Goal: Task Accomplishment & Management: Use online tool/utility

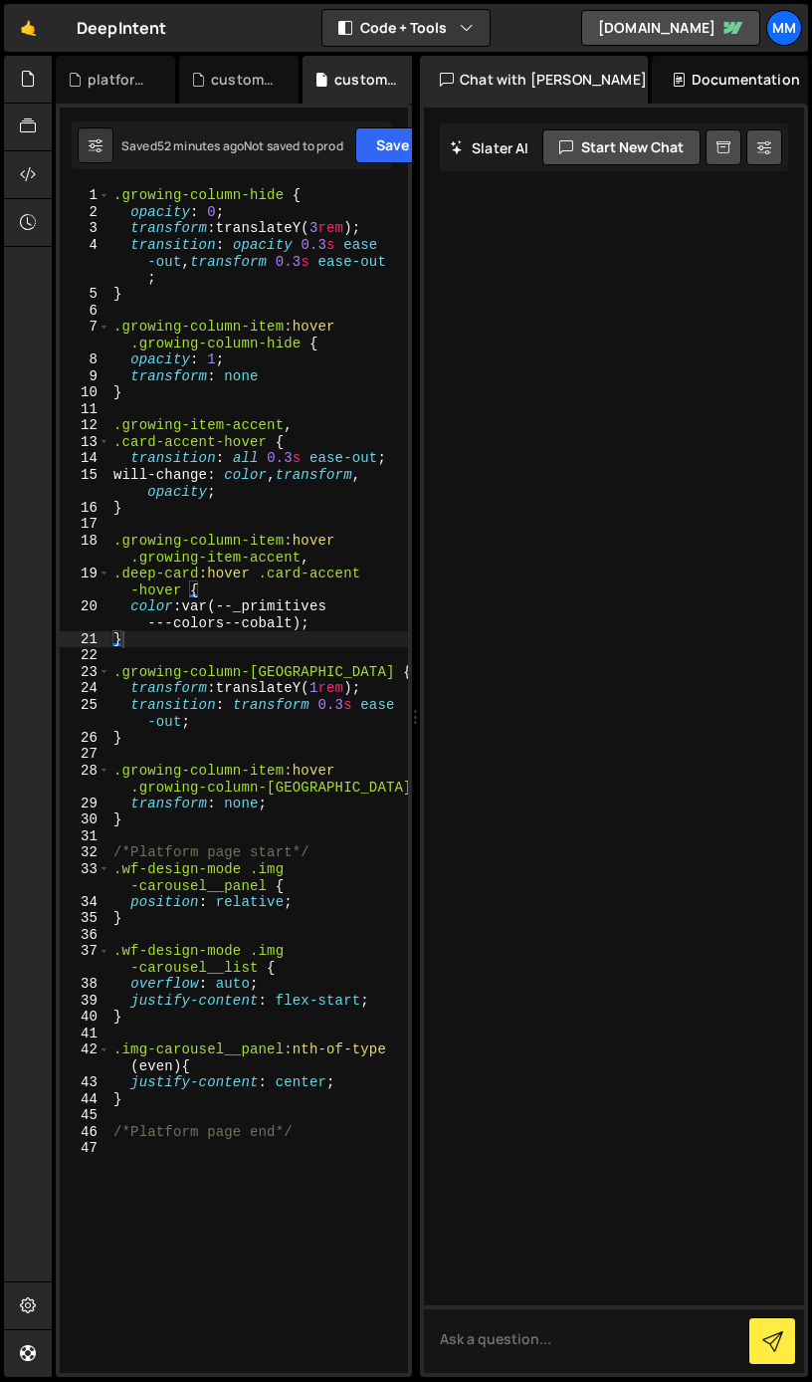
type textarea "/*Platform page end*/"
click at [309, 1130] on div ".growing-column-hide { opacity : 0 ; transform : translateY( 3 rem ) ; transiti…" at bounding box center [259, 796] width 299 height 1219
click at [146, 734] on div ".growing-column-hide { opacity : 0 ; transform : translateY( 3 rem ) ; transiti…" at bounding box center [259, 796] width 299 height 1219
type textarea "}"
click at [149, 821] on div ".growing-column-hide { opacity : 0 ; transform : translateY( 3 rem ) ; transiti…" at bounding box center [259, 796] width 299 height 1219
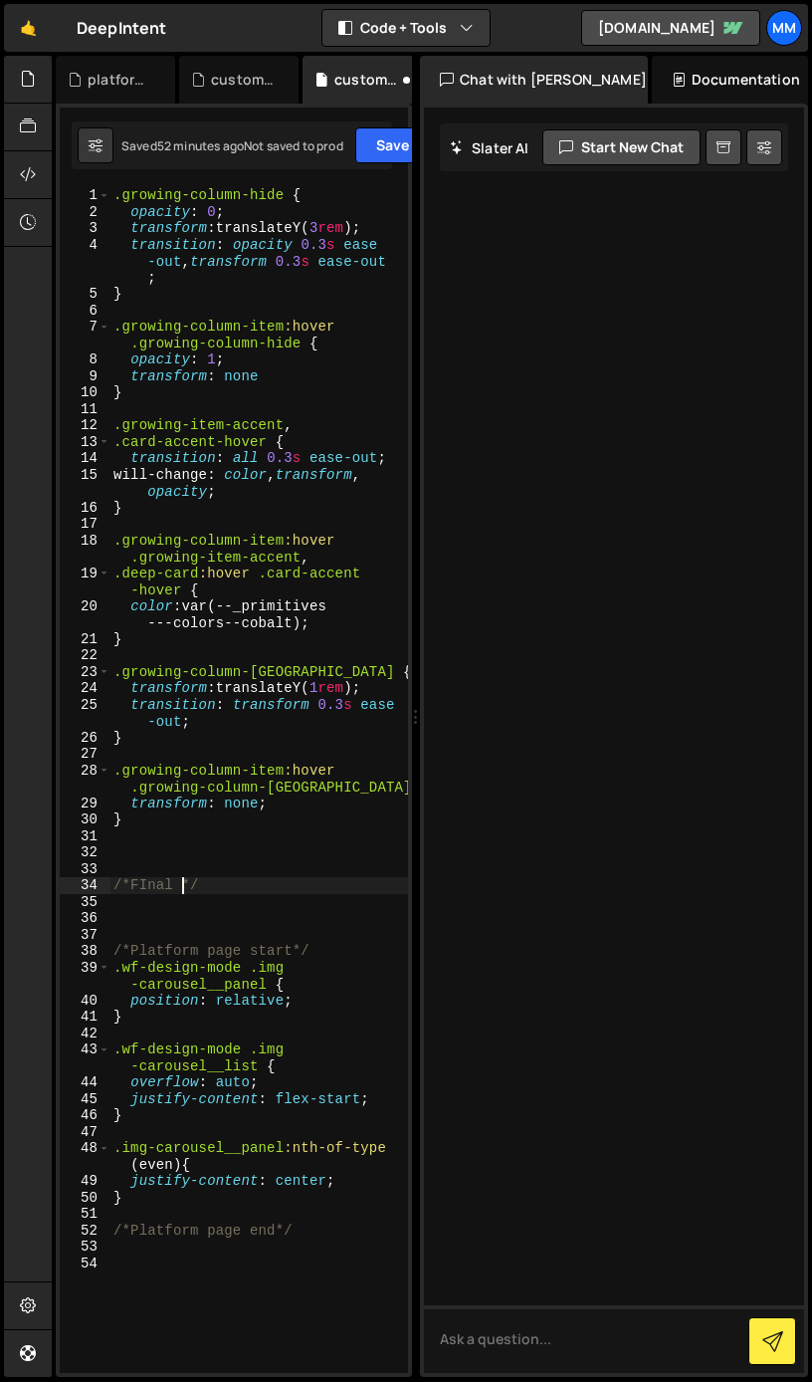
scroll to position [0, 4]
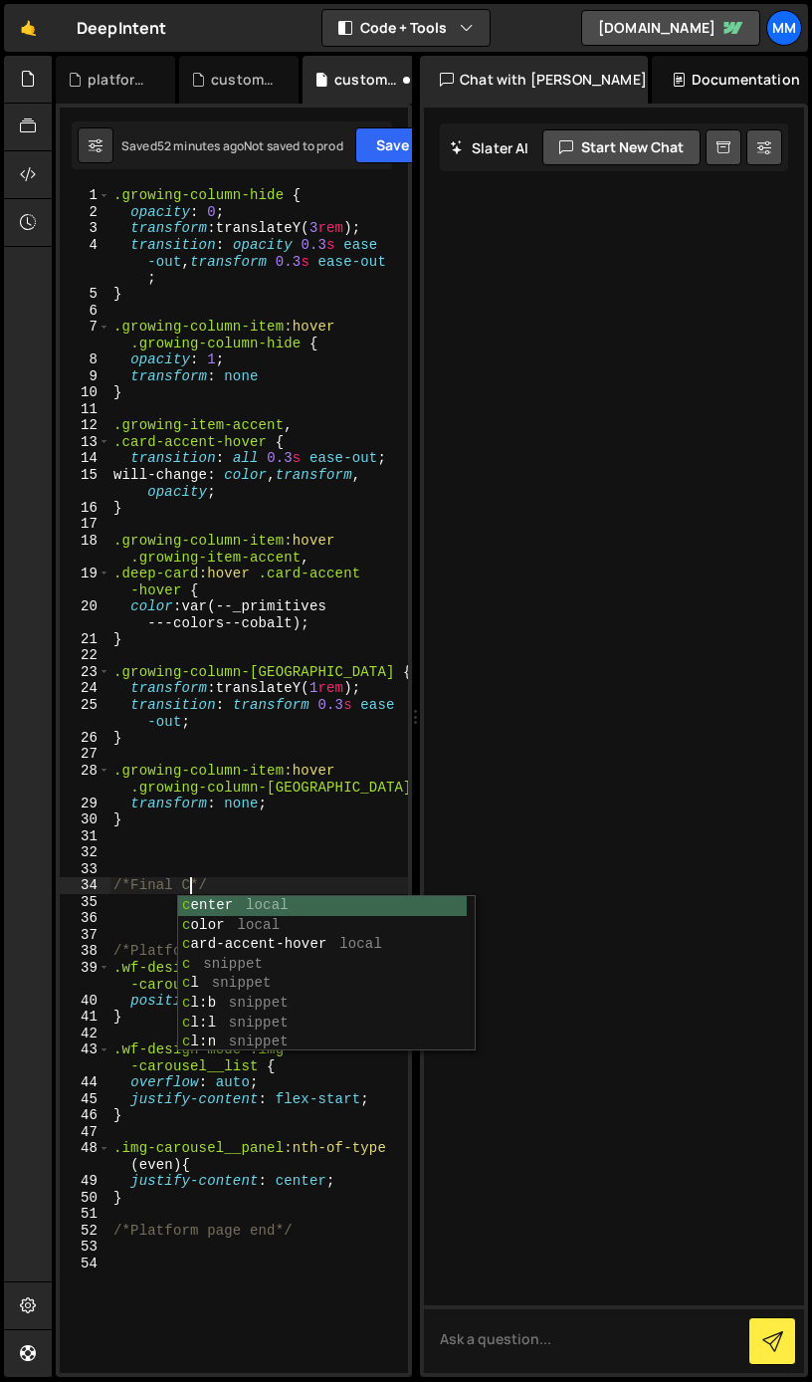
type textarea "/*Final CTA*/"
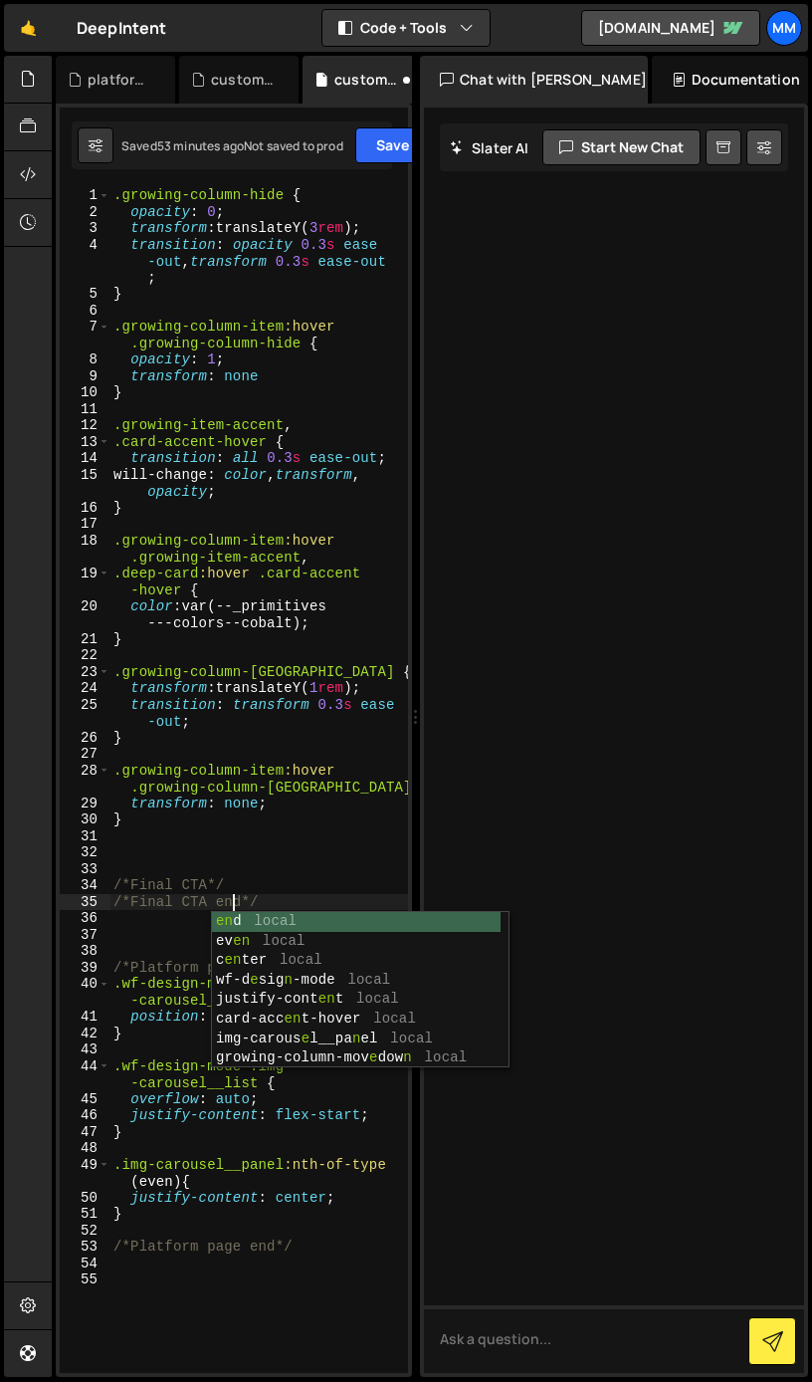
scroll to position [97, 0]
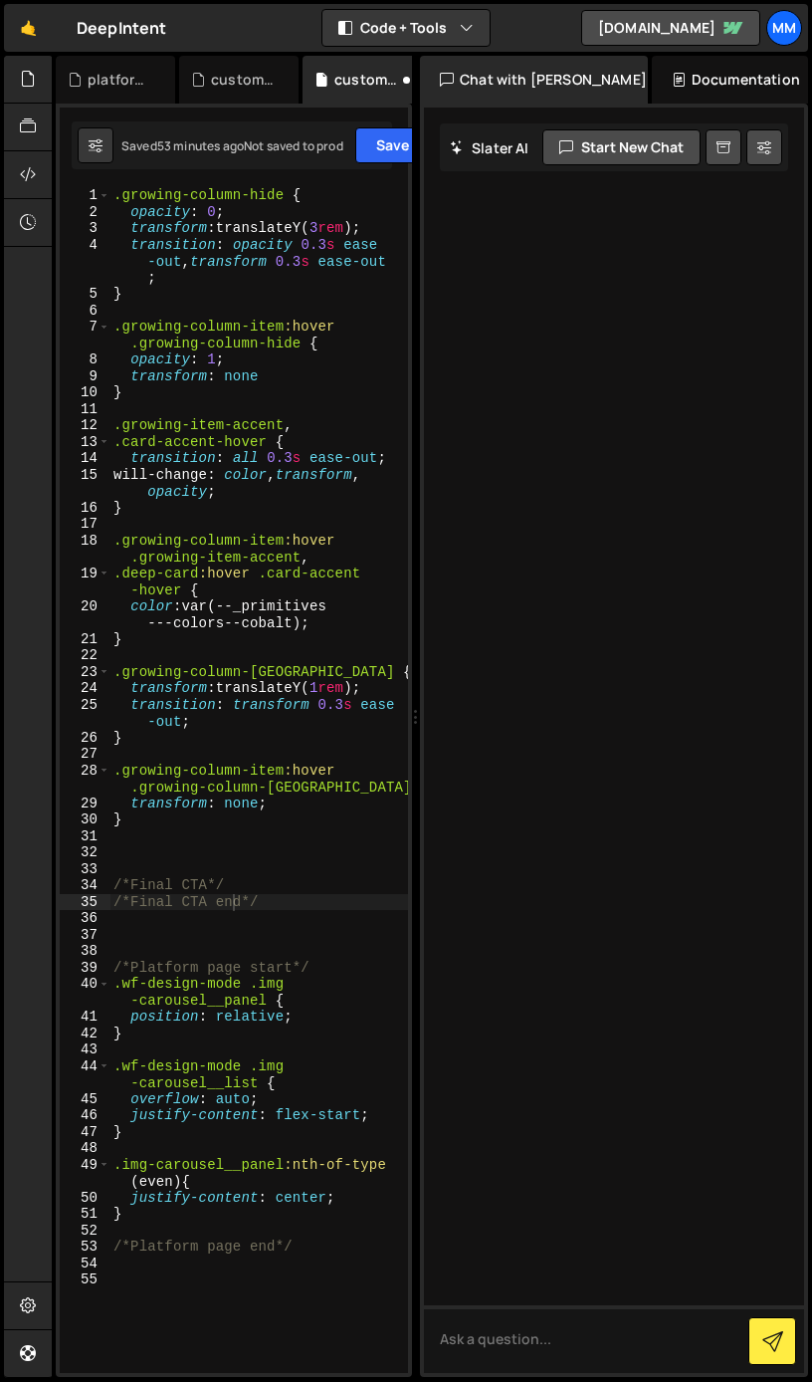
click at [218, 903] on body "Projects [GEOGRAPHIC_DATA] Blog mm Projects Your Teams Account Upgrade Logout" at bounding box center [406, 691] width 812 height 1382
click at [208, 882] on div ".growing-column-hide { opacity : 0 ; transform : translateY( 3 rem ) ; transiti…" at bounding box center [259, 796] width 299 height 1219
type textarea "/*Final CTA start*/"
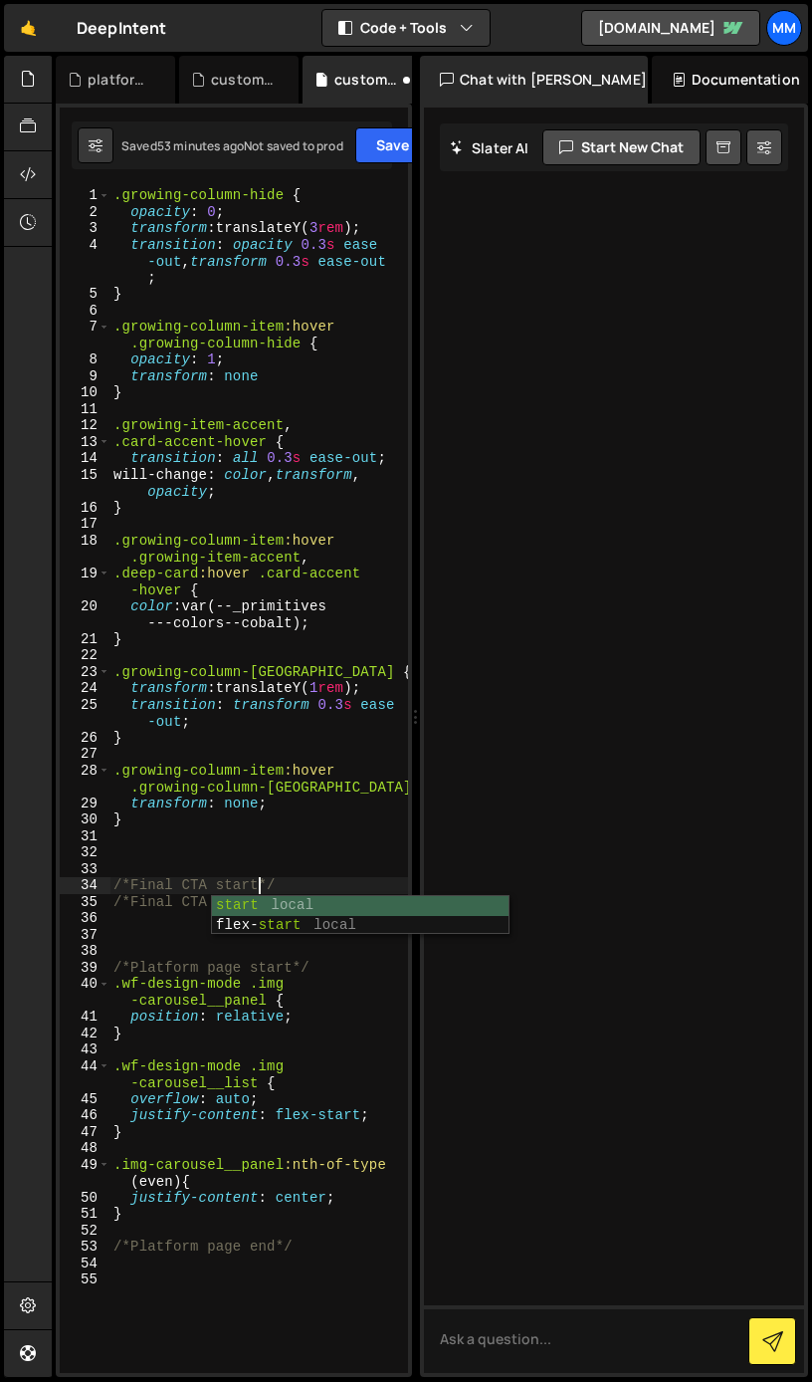
click at [304, 871] on div ".growing-column-hide { opacity : 0 ; transform : translateY( 3 rem ) ; transiti…" at bounding box center [259, 796] width 299 height 1219
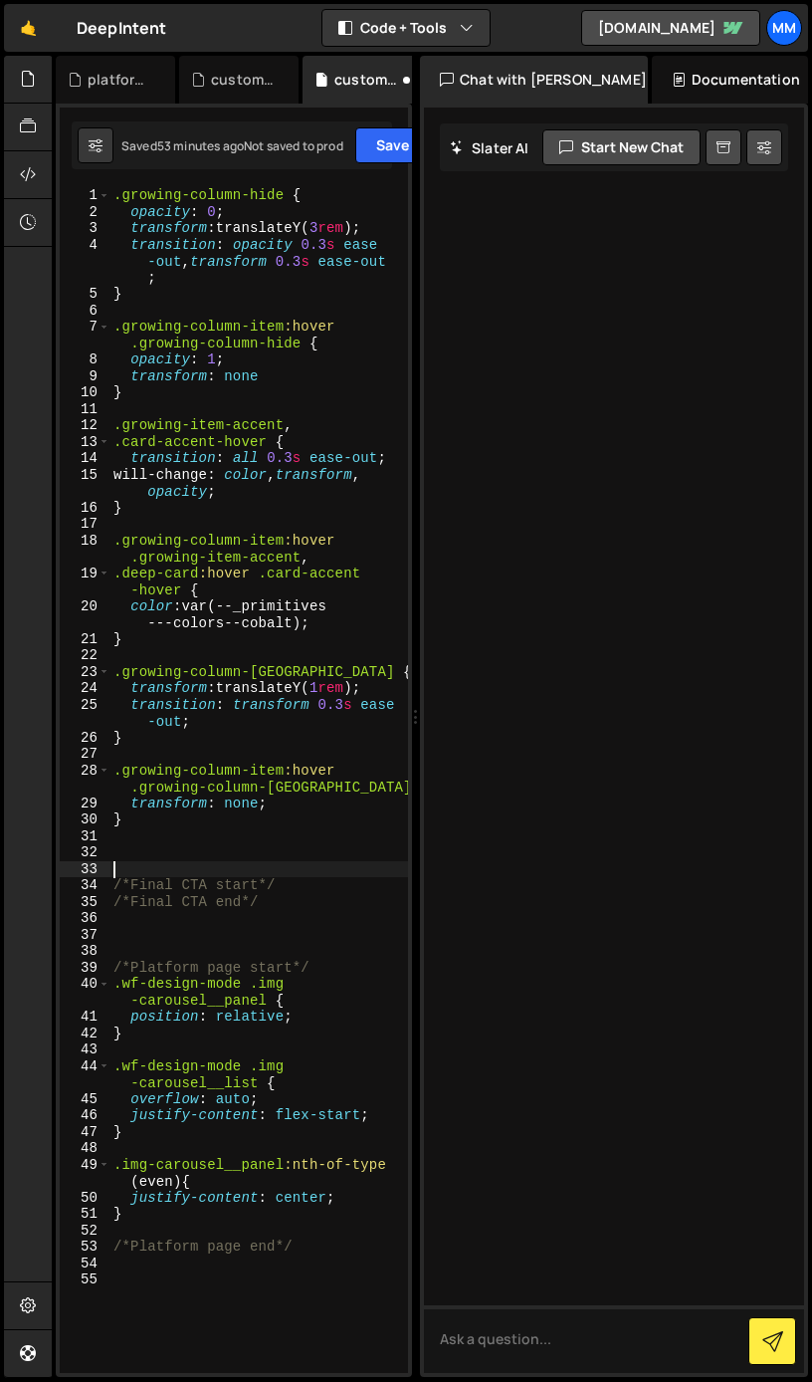
scroll to position [0, 0]
click at [303, 886] on div ".growing-column-hide { opacity : 0 ; transform : translateY( 3 rem ) ; transiti…" at bounding box center [259, 796] width 299 height 1219
type textarea "/*Final CTA start*/"
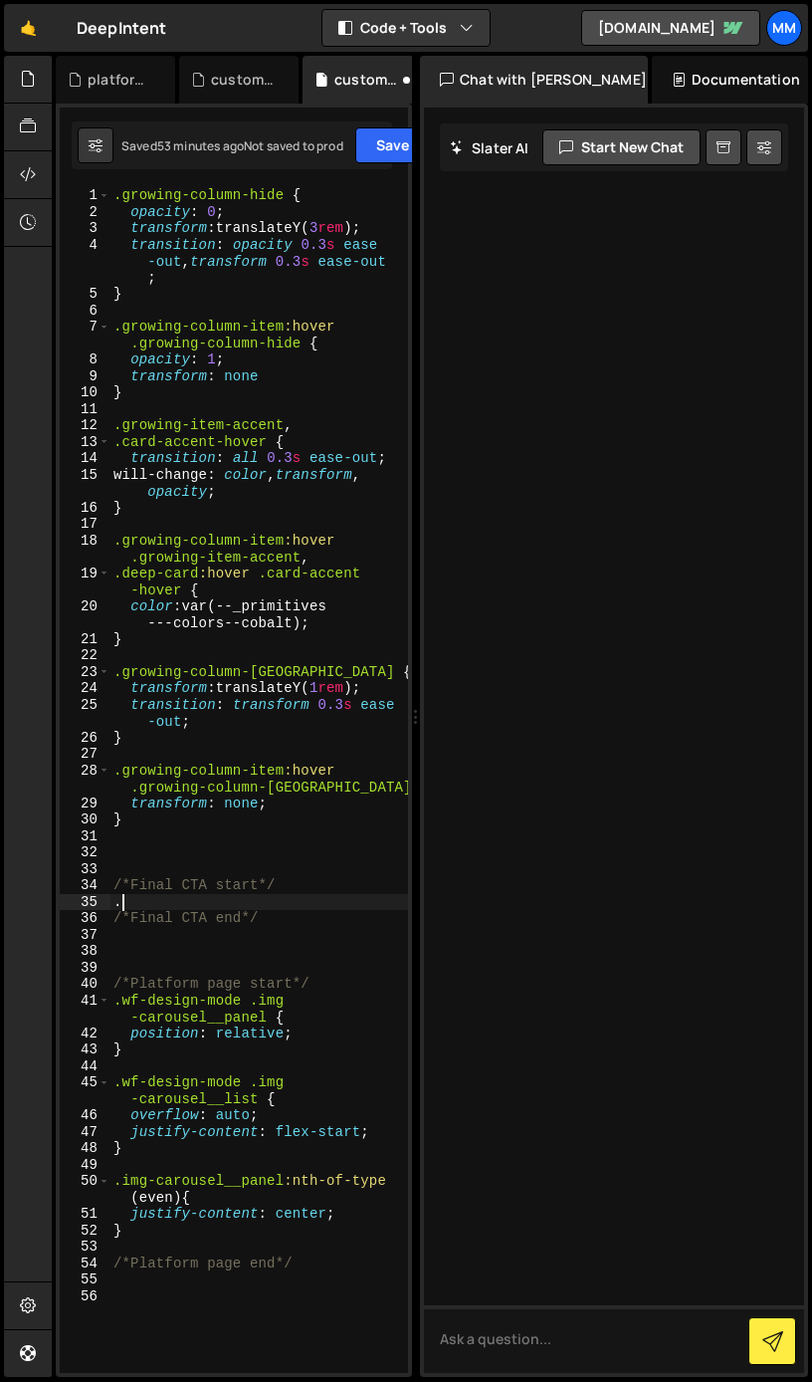
paste textarea ".final_cta_image"
type textarea "."
paste textarea ".final_cta_image"
type textarea ".final_cta_image{}"
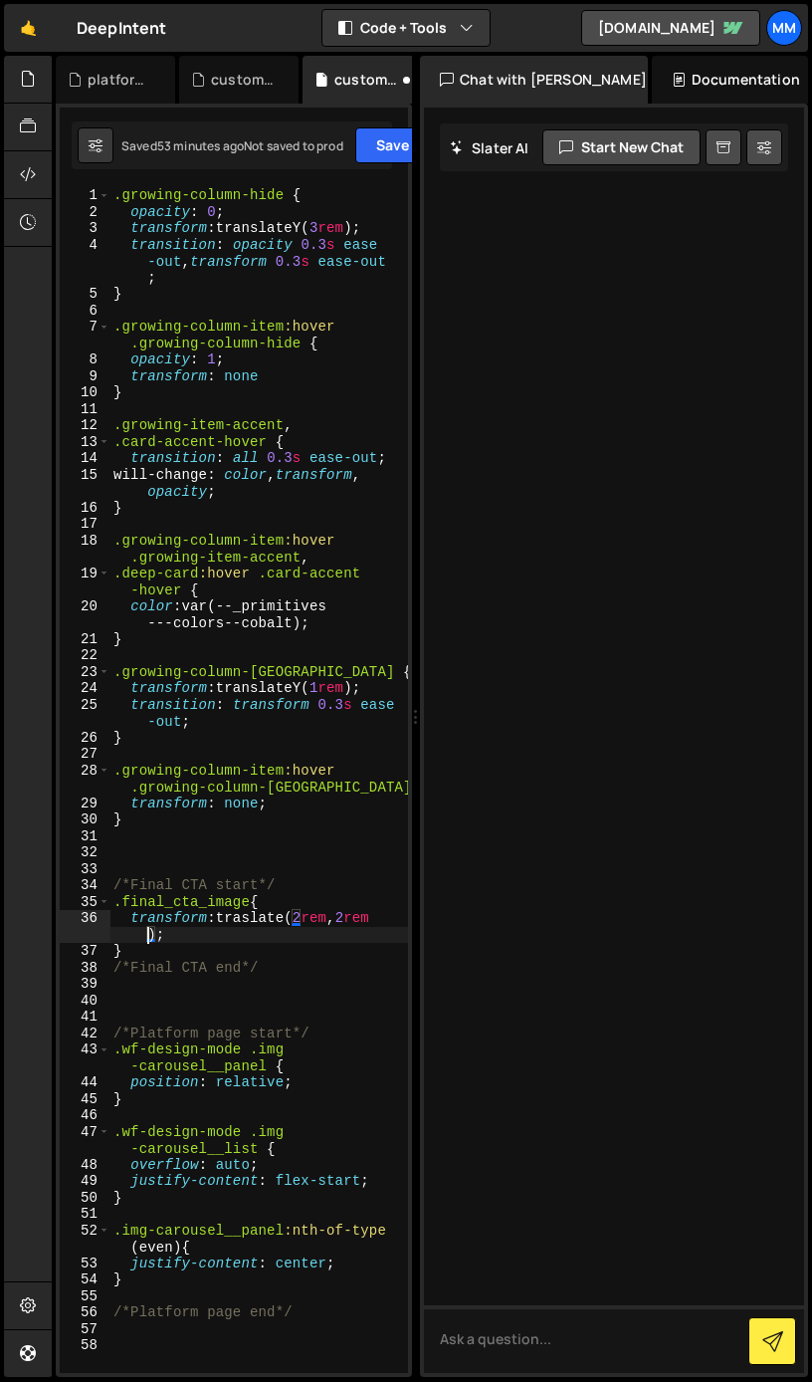
scroll to position [0, 19]
click at [182, 933] on div ".growing-column-hide { opacity : 0 ; transform : translateY( 3 rem ) ; transiti…" at bounding box center [259, 796] width 299 height 1219
click at [140, 955] on div ".growing-column-hide { opacity : 0 ; transform : translateY( 3 rem ) ; transiti…" at bounding box center [259, 796] width 299 height 1219
type textarea "}"
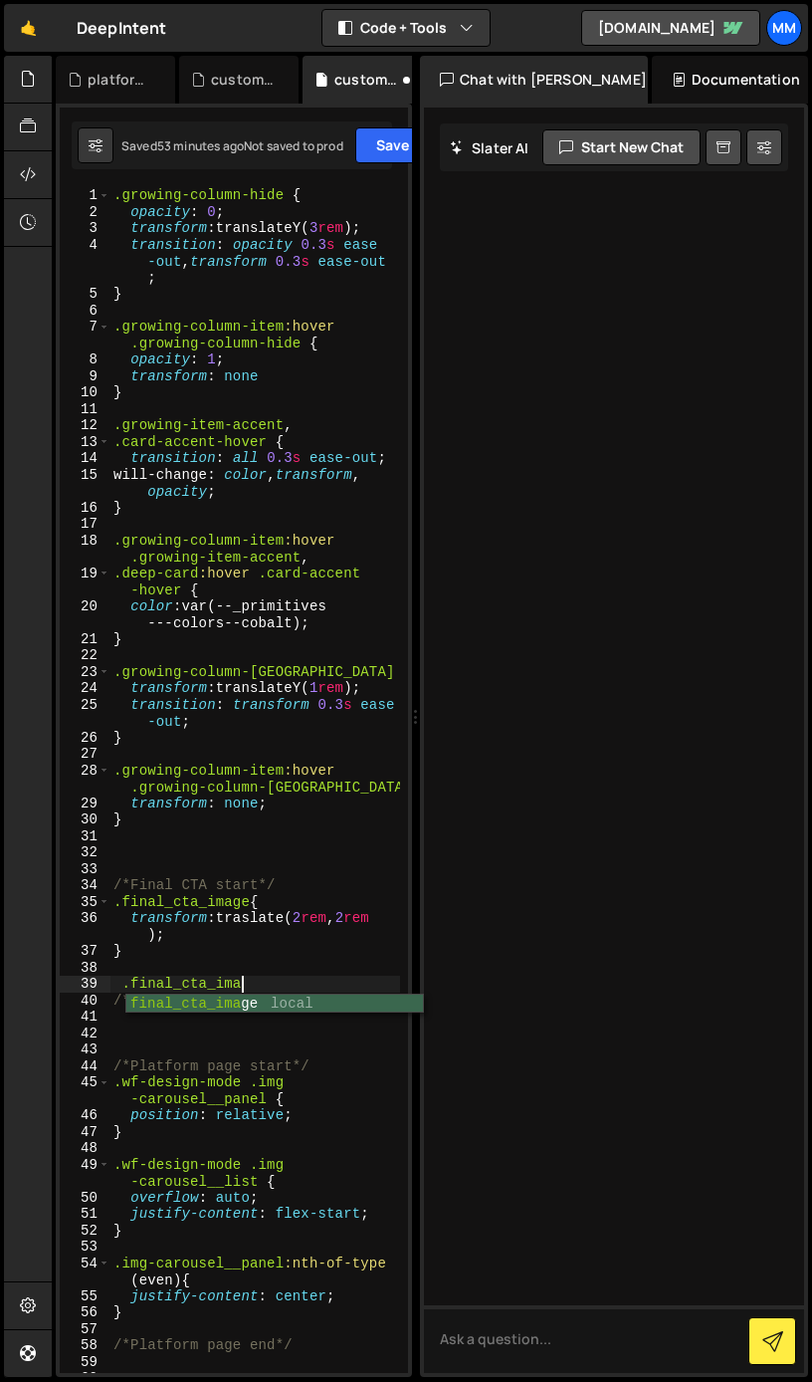
scroll to position [0, 9]
click at [280, 880] on div ".growing-column-hide { opacity : 0 ; transform : translateY( 3 rem ) ; transiti…" at bounding box center [255, 796] width 291 height 1219
type textarea "/*Final CTA start*/"
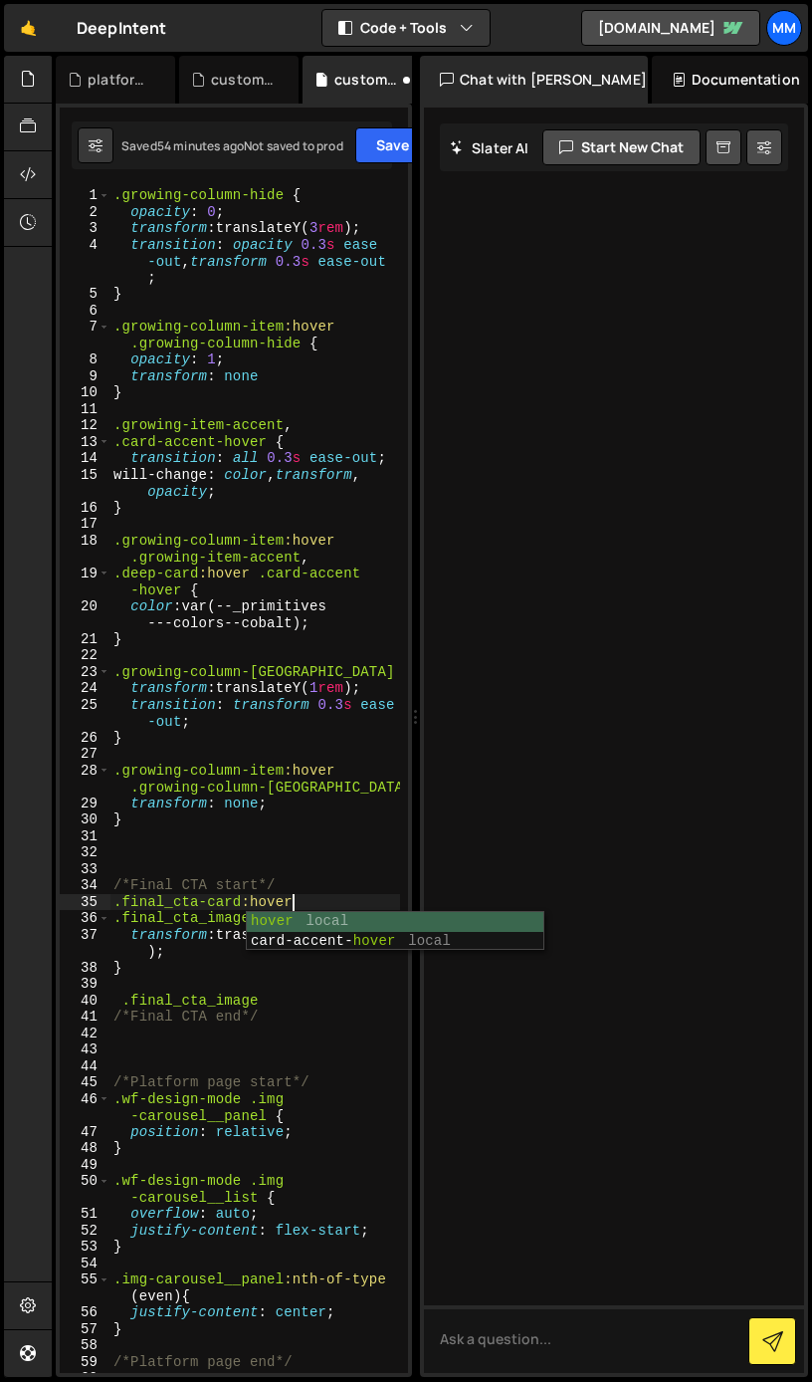
scroll to position [0, 11]
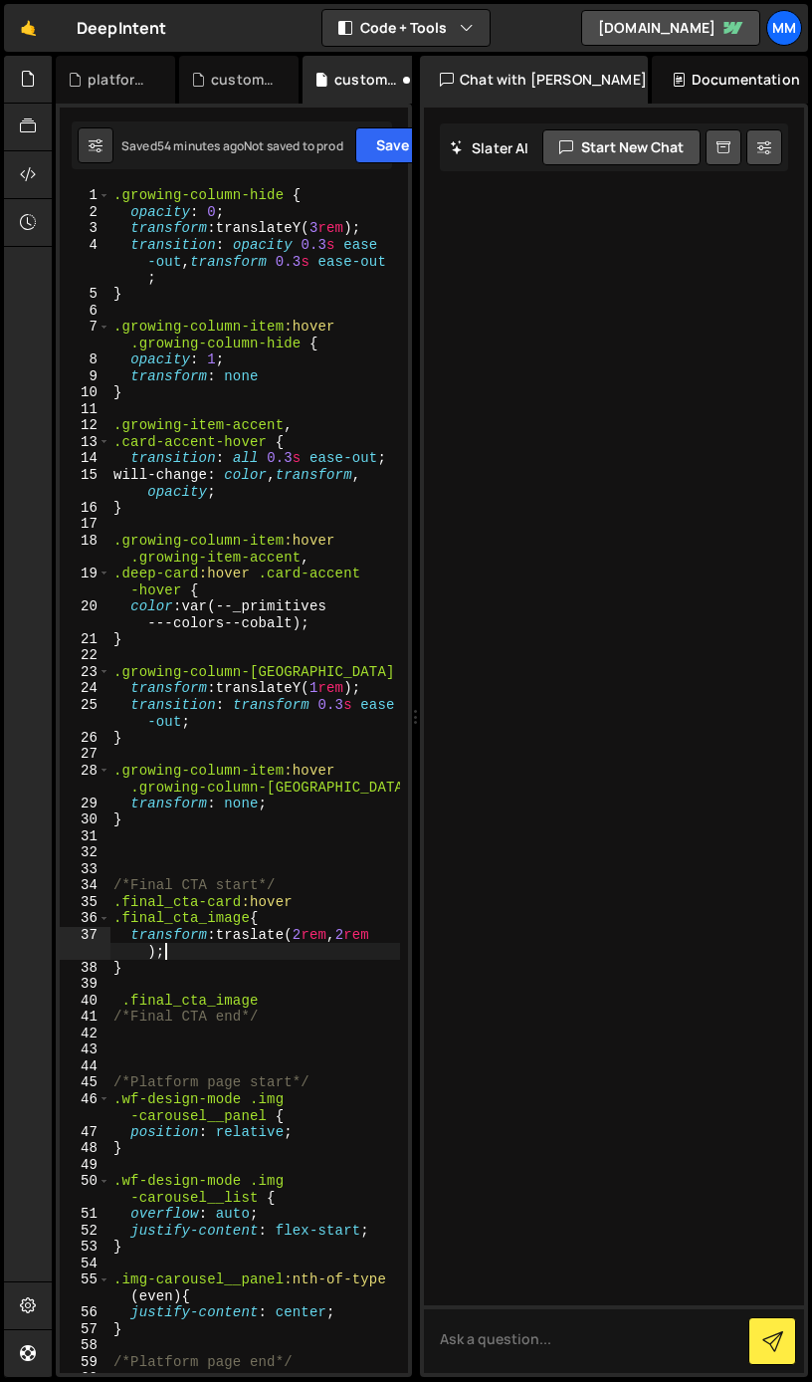
click at [197, 959] on div ".growing-column-hide { opacity : 0 ; transform : translateY( 3 rem ) ; transiti…" at bounding box center [255, 796] width 291 height 1219
type textarea "transform: traslate(2rem, 2rem);"
click at [152, 978] on div ".growing-column-hide { opacity : 0 ; transform : translateY( 3 rem ) ; transiti…" at bounding box center [255, 796] width 291 height 1219
click at [316, 897] on div ".growing-column-hide { opacity : 0 ; transform : translateY( 3 rem ) ; transiti…" at bounding box center [255, 796] width 291 height 1219
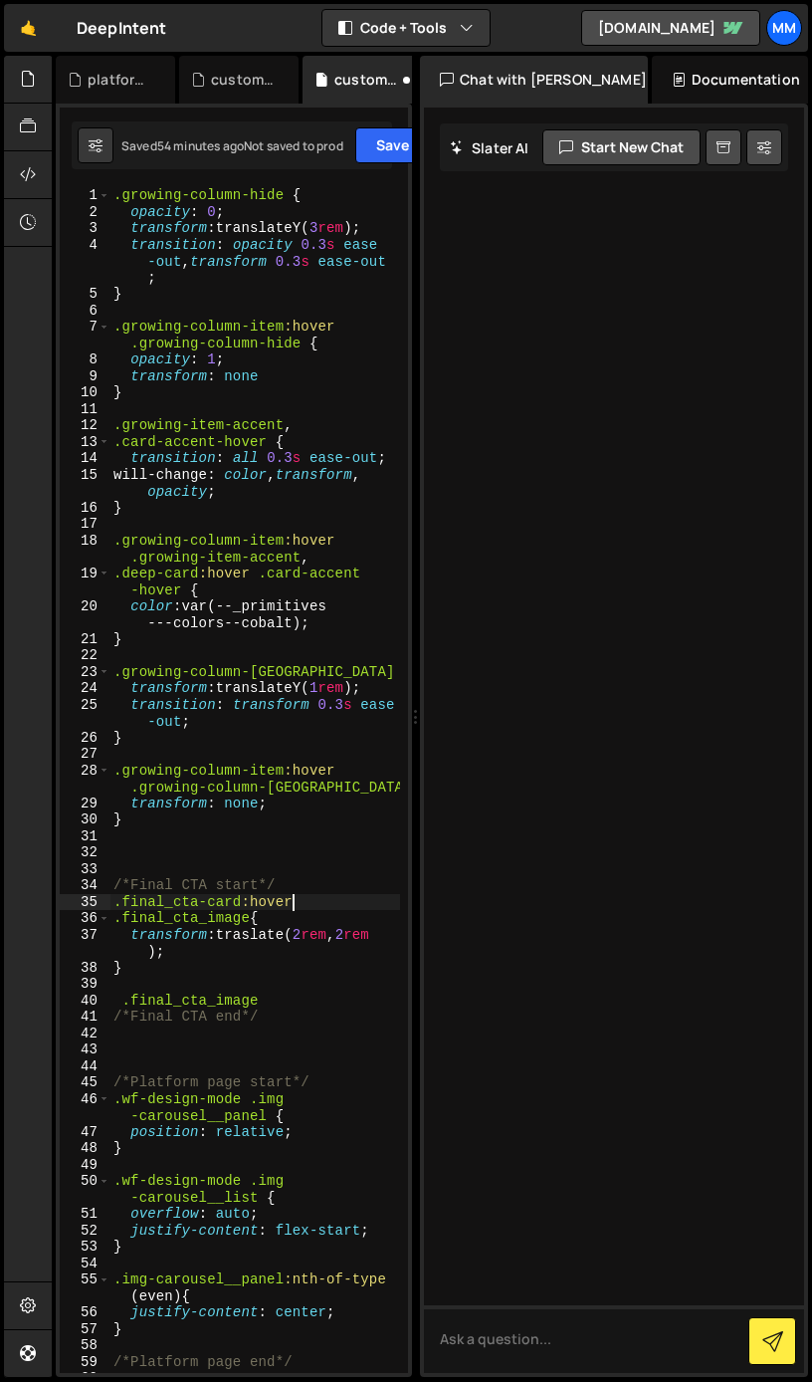
click at [112, 919] on div ".growing-column-hide { opacity : 0 ; transform : translateY( 3 rem ) ; transiti…" at bounding box center [255, 796] width 291 height 1219
drag, startPoint x: 308, startPoint y: 896, endPoint x: 113, endPoint y: 899, distance: 195.2
click at [113, 899] on div ".growing-column-hide { opacity : 0 ; transform : translateY( 3 rem ) ; transiti…" at bounding box center [255, 796] width 291 height 1219
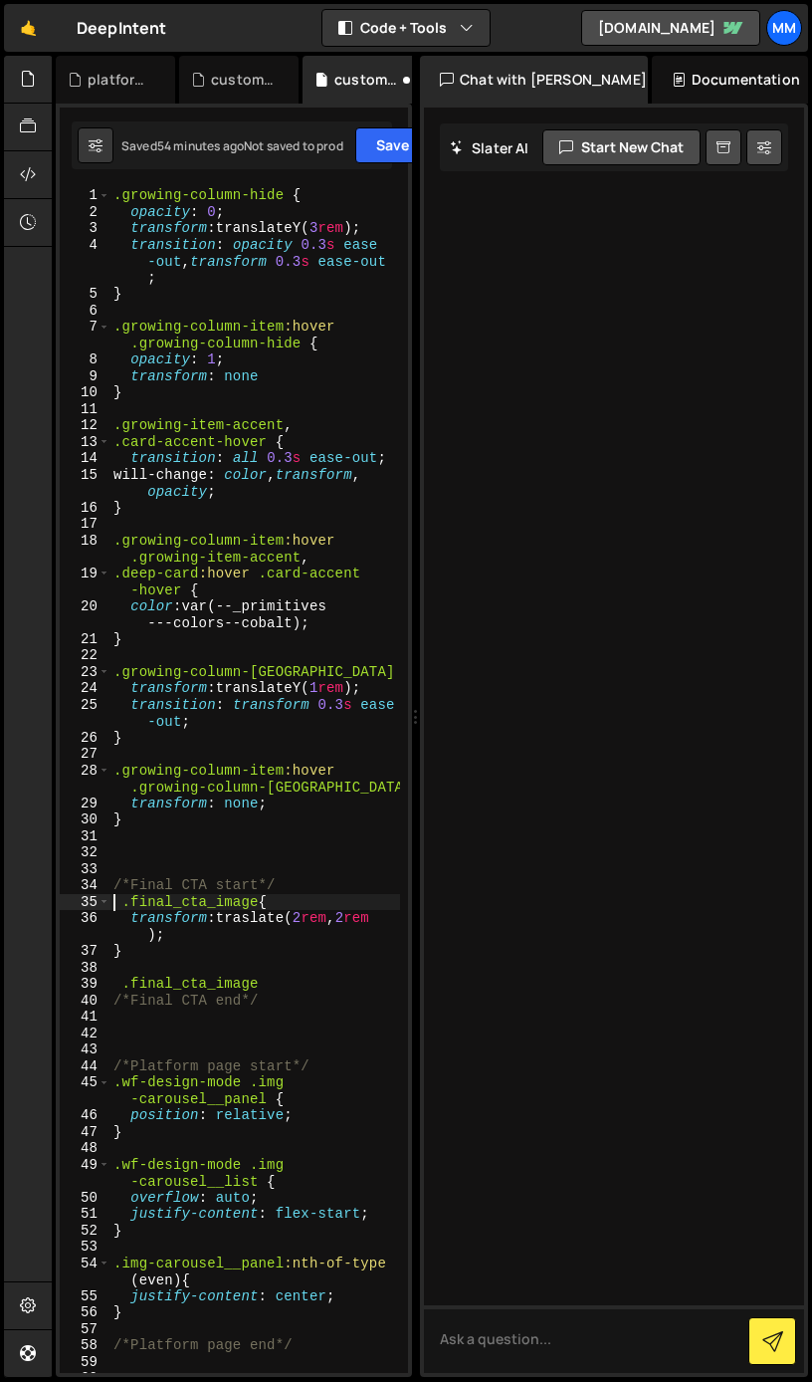
click at [117, 982] on div ".growing-column-hide { opacity : 0 ; transform : translateY( 3 rem ) ; transiti…" at bounding box center [255, 796] width 291 height 1219
paste textarea ".final_cta-card:hover"
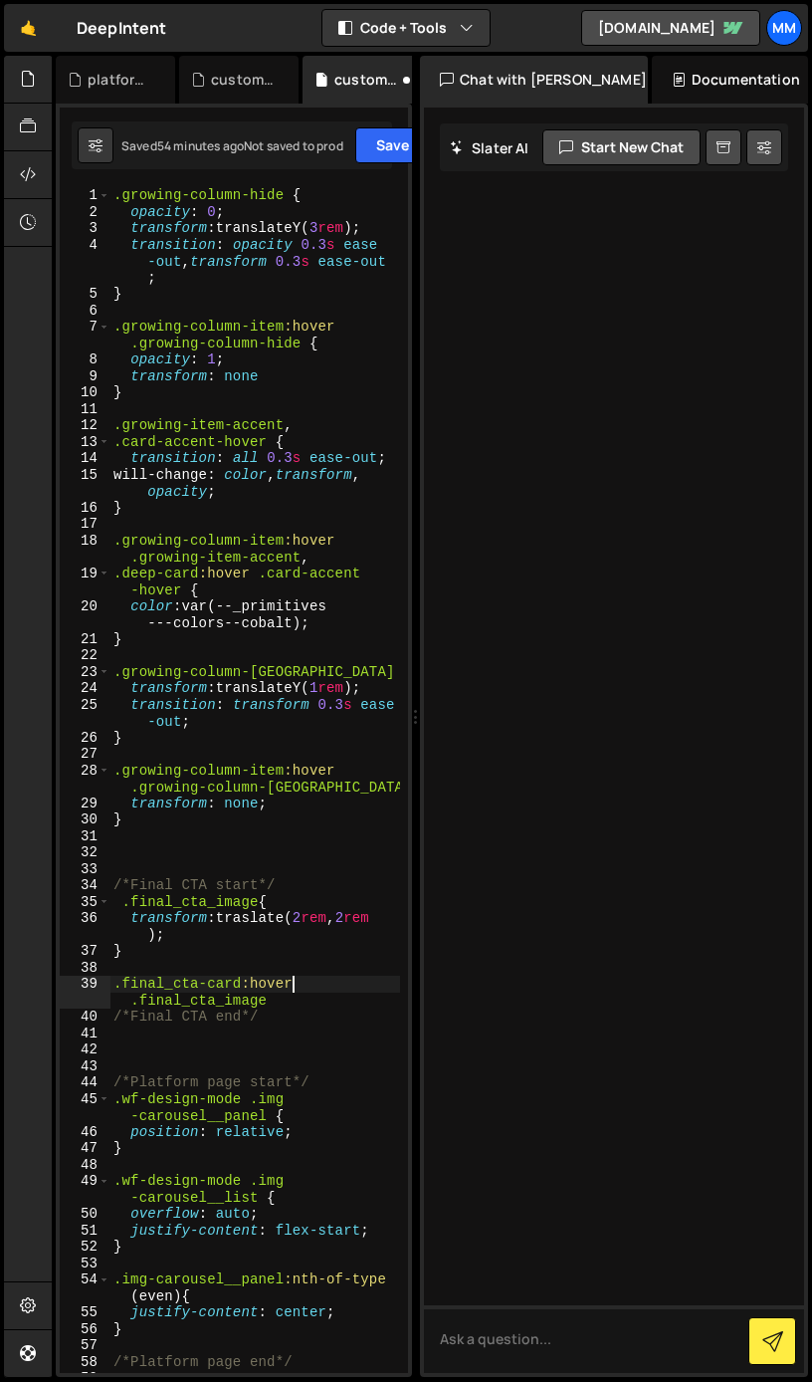
click at [293, 1006] on div ".growing-column-hide { opacity : 0 ; transform : translateY( 3 rem ) ; transiti…" at bounding box center [255, 796] width 291 height 1219
type textarea ".final_cta-card:hover .final_cta_image{}"
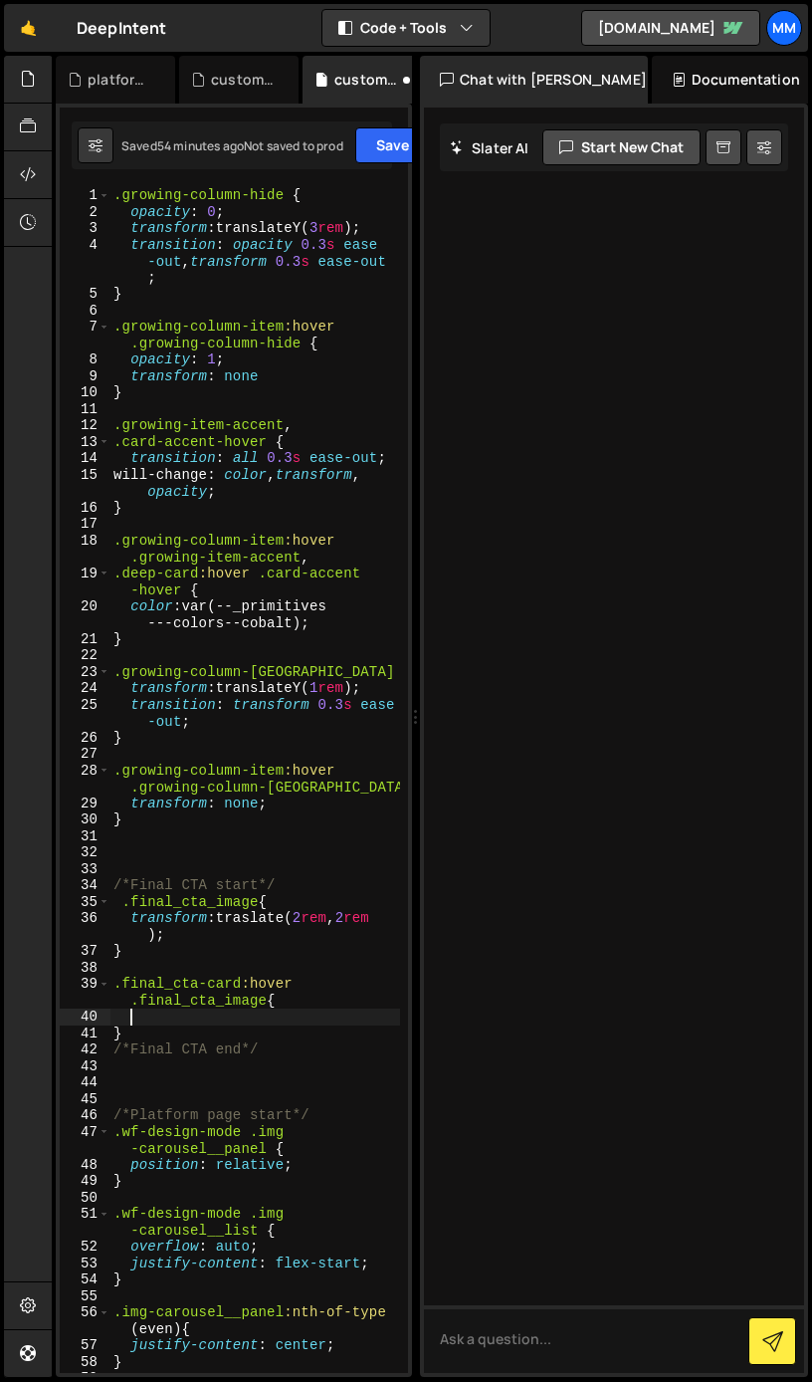
scroll to position [0, 0]
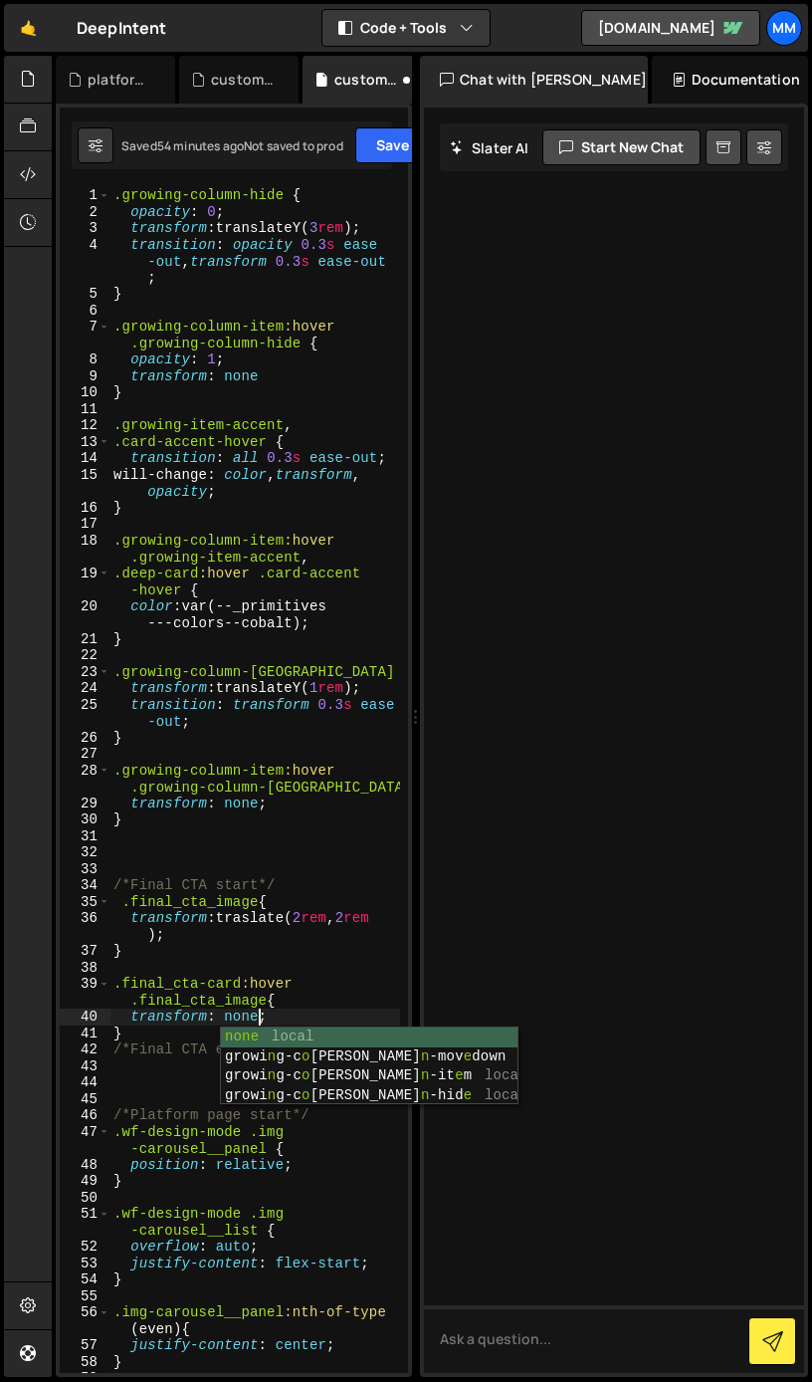
type textarea "transform: none;"
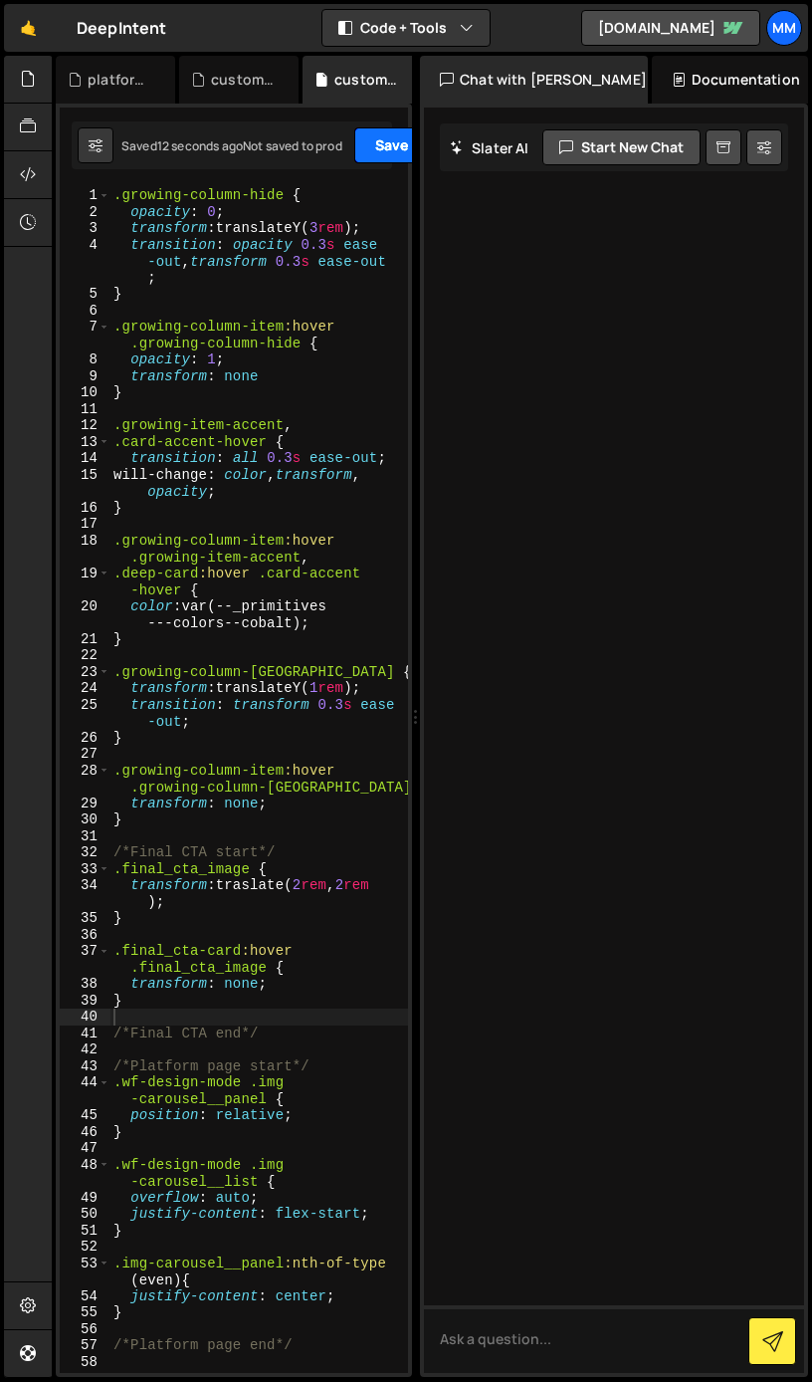
click at [373, 142] on button "Save" at bounding box center [402, 145] width 97 height 36
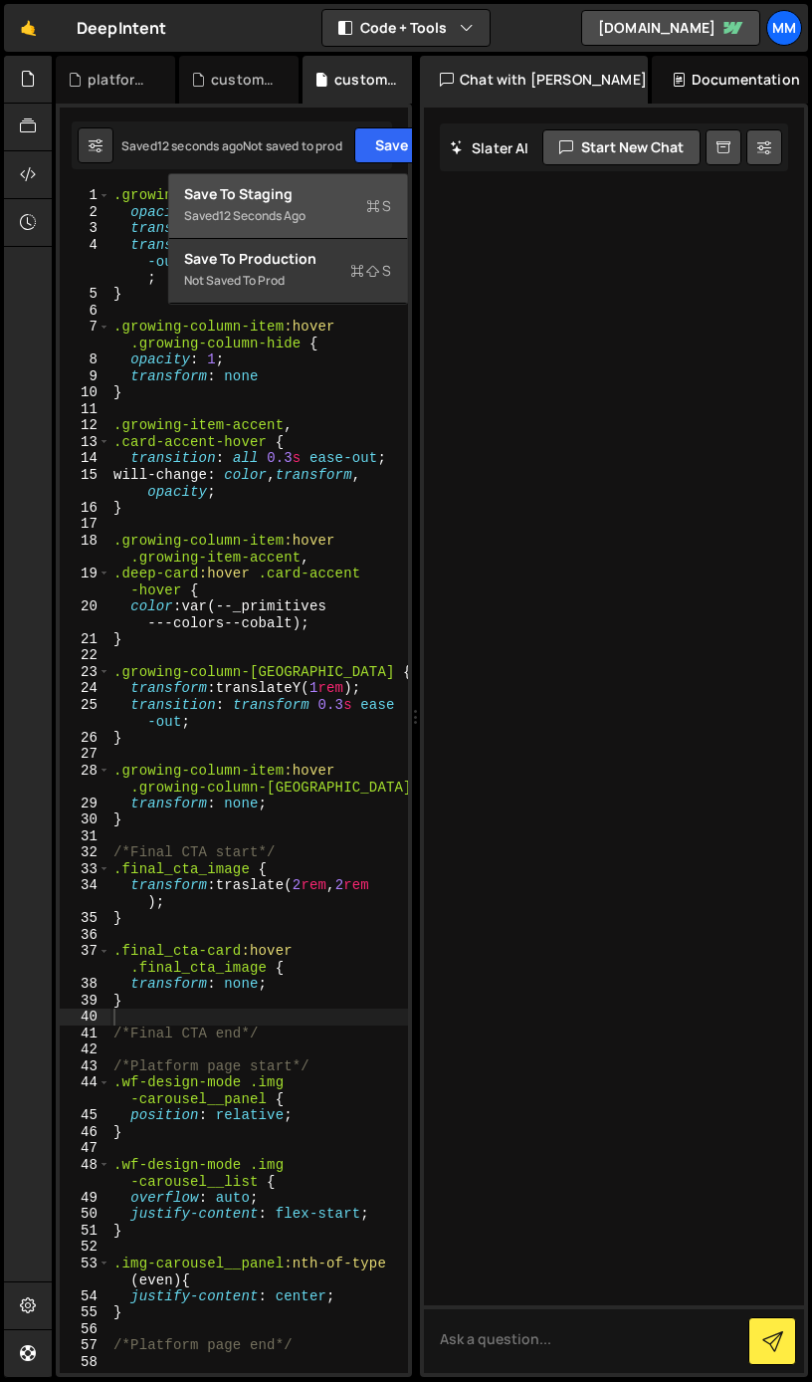
click at [324, 196] on div "Save to Staging S" at bounding box center [287, 194] width 207 height 20
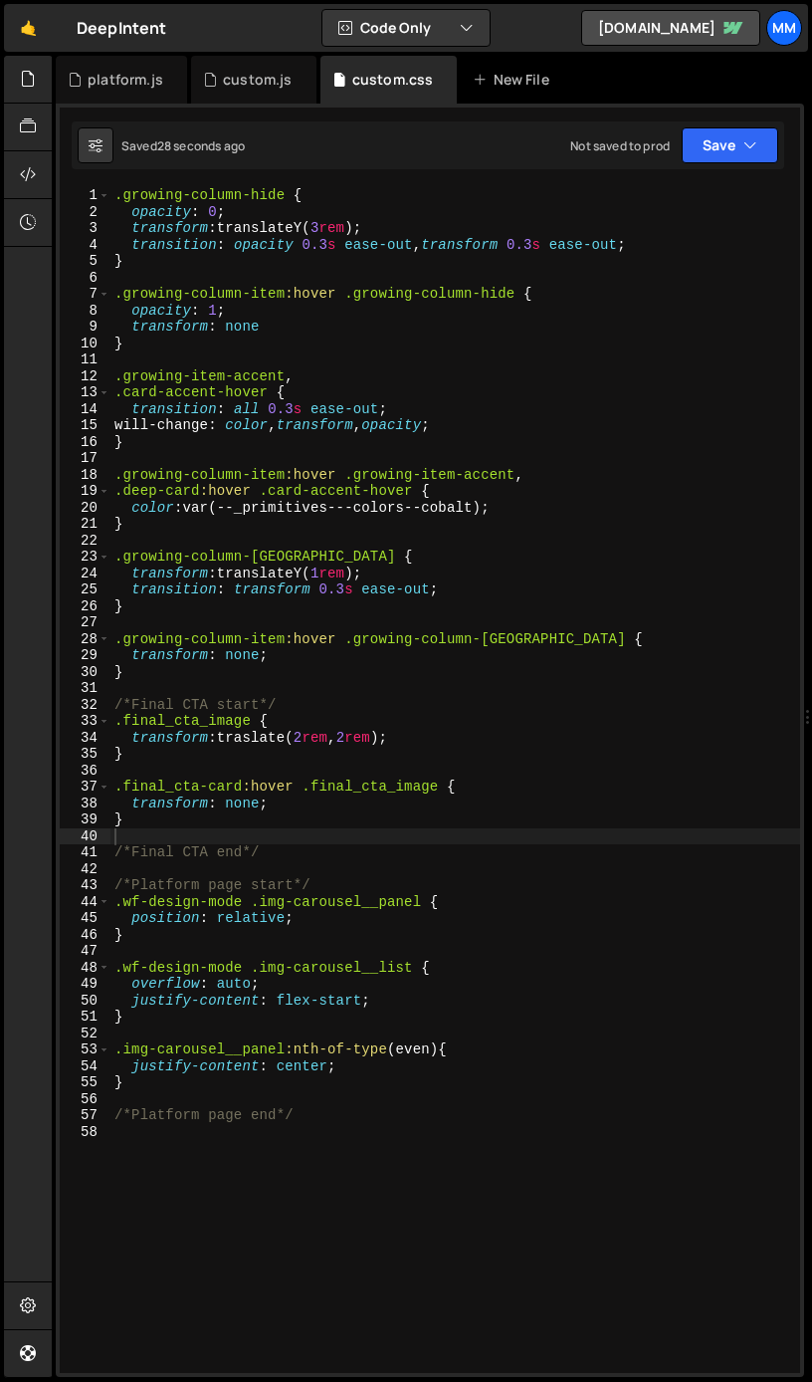
drag, startPoint x: 465, startPoint y: 711, endPoint x: 795, endPoint y: 721, distance: 329.7
click at [795, 721] on div "Files New File Javascript files 1 custom.js 0 1 platform.js 0 CSS files custom.…" at bounding box center [432, 717] width 761 height 1322
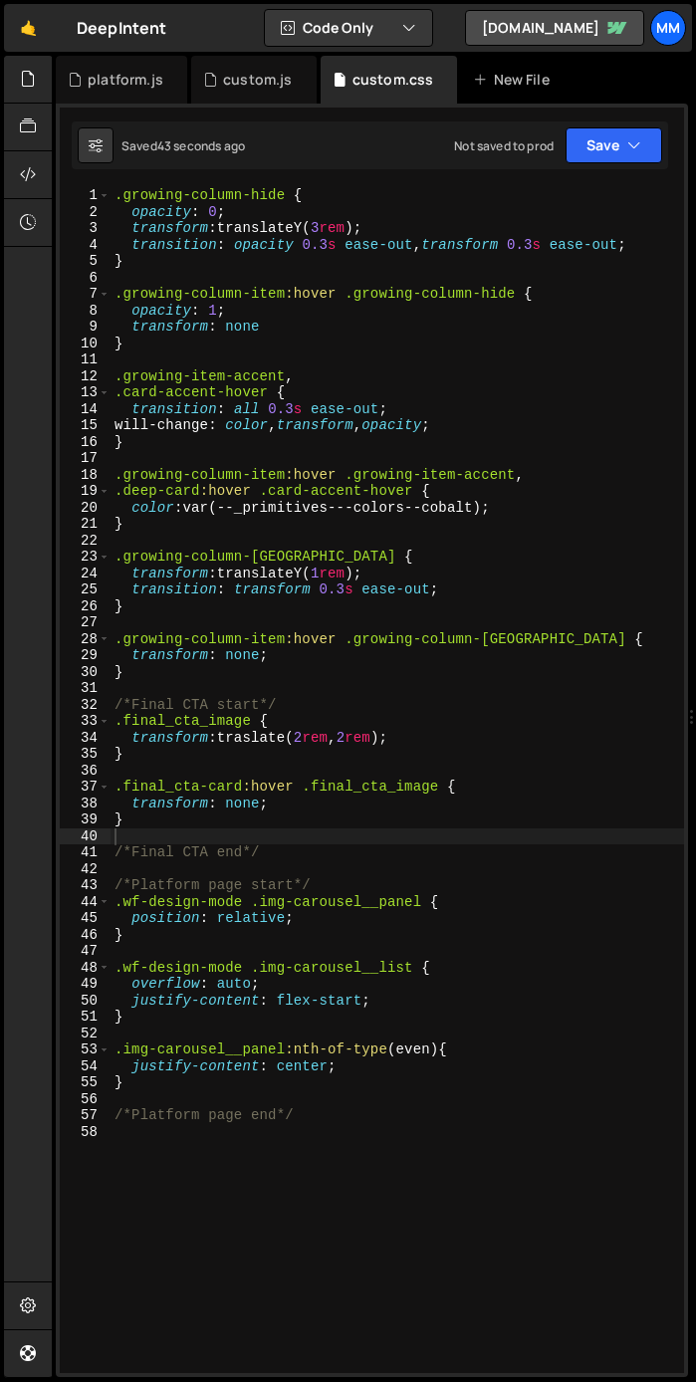
click at [269, 738] on div ".growing-column-hide { opacity : 0 ; transform : translateY( 3 rem ) ; transiti…" at bounding box center [397, 796] width 573 height 1219
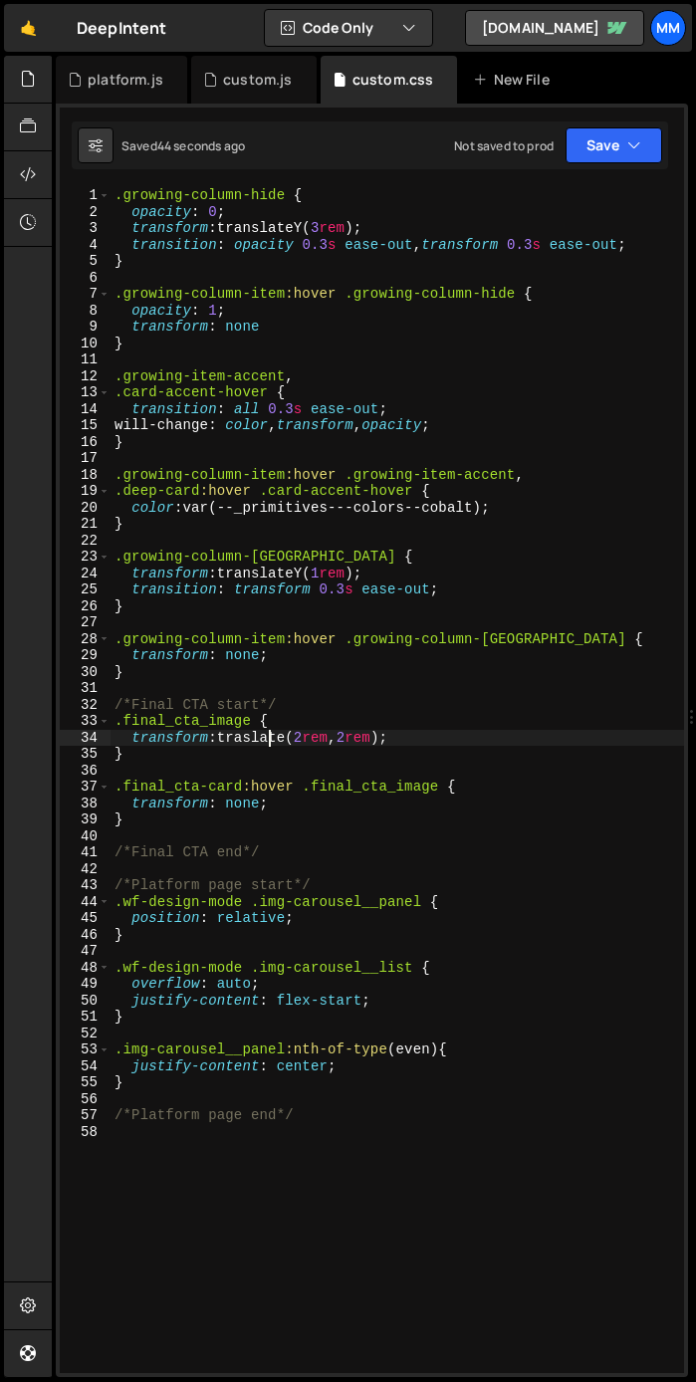
drag, startPoint x: 248, startPoint y: 740, endPoint x: 270, endPoint y: 749, distance: 23.7
click at [248, 740] on div ".growing-column-hide { opacity : 0 ; transform : translateY( 3 rem ) ; transiti…" at bounding box center [397, 796] width 573 height 1219
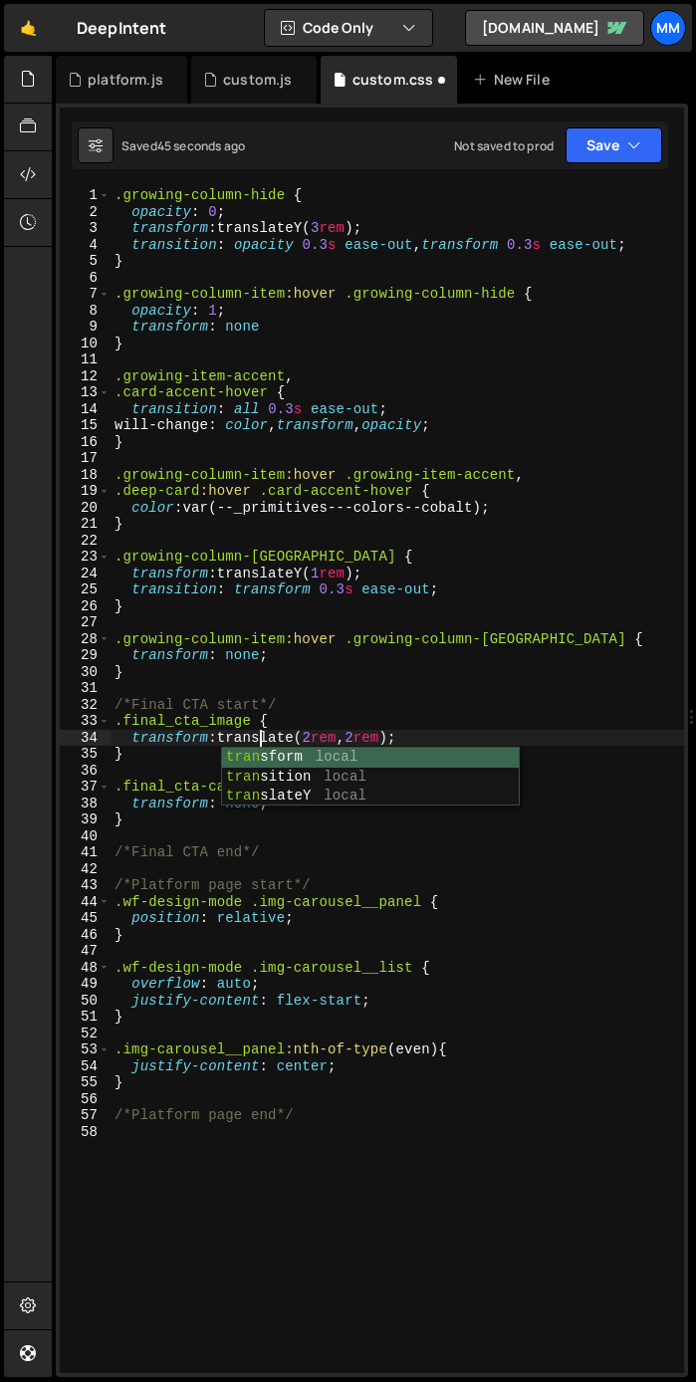
scroll to position [0, 9]
click at [469, 716] on div ".growing-column-hide { opacity : 0 ; transform : translateY( 3 rem ) ; transiti…" at bounding box center [397, 796] width 573 height 1219
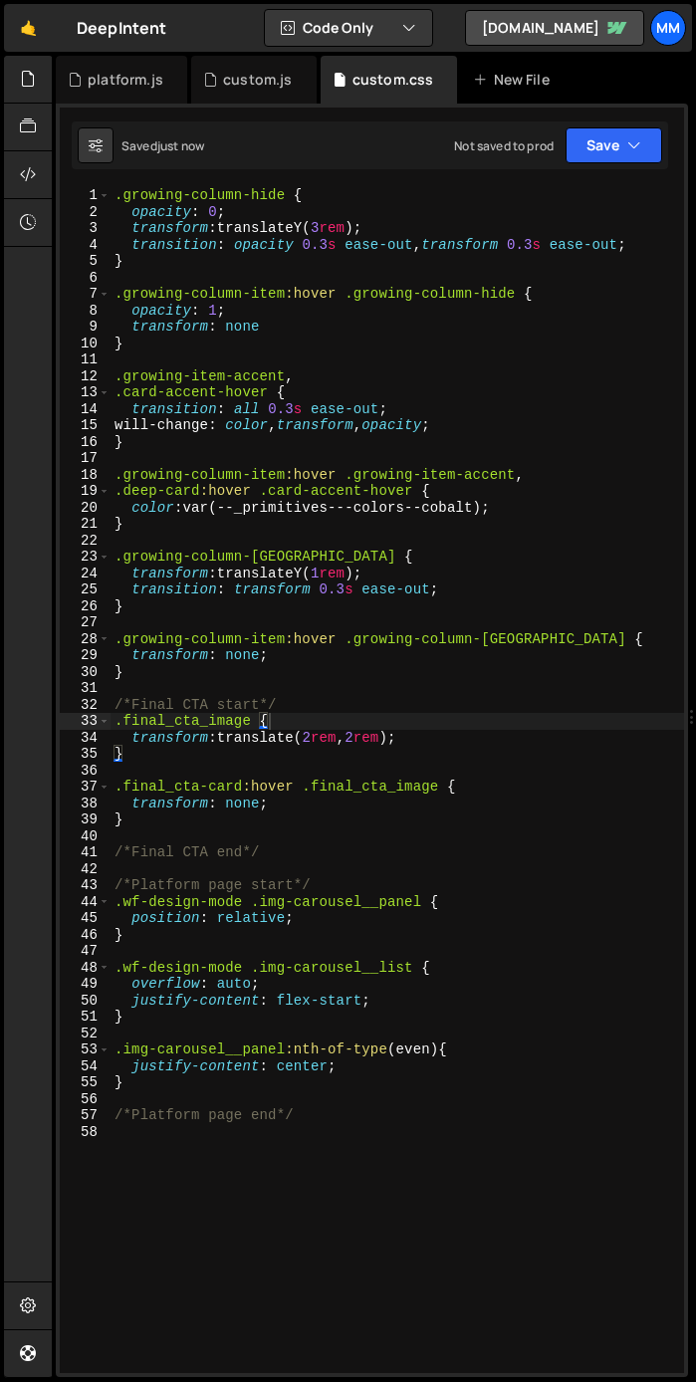
click at [367, 735] on div ".growing-column-hide { opacity : 0 ; transform : translateY( 3 rem ) ; transiti…" at bounding box center [397, 796] width 573 height 1219
drag, startPoint x: 319, startPoint y: 741, endPoint x: 449, endPoint y: 790, distance: 139.3
click at [322, 740] on div ".growing-column-hide { opacity : 0 ; transform : translateY( 3 rem ) ; transiti…" at bounding box center [397, 796] width 573 height 1219
click at [371, 741] on div ".growing-column-hide { opacity : 0 ; transform : translateY( 3 rem ) ; transiti…" at bounding box center [397, 796] width 573 height 1219
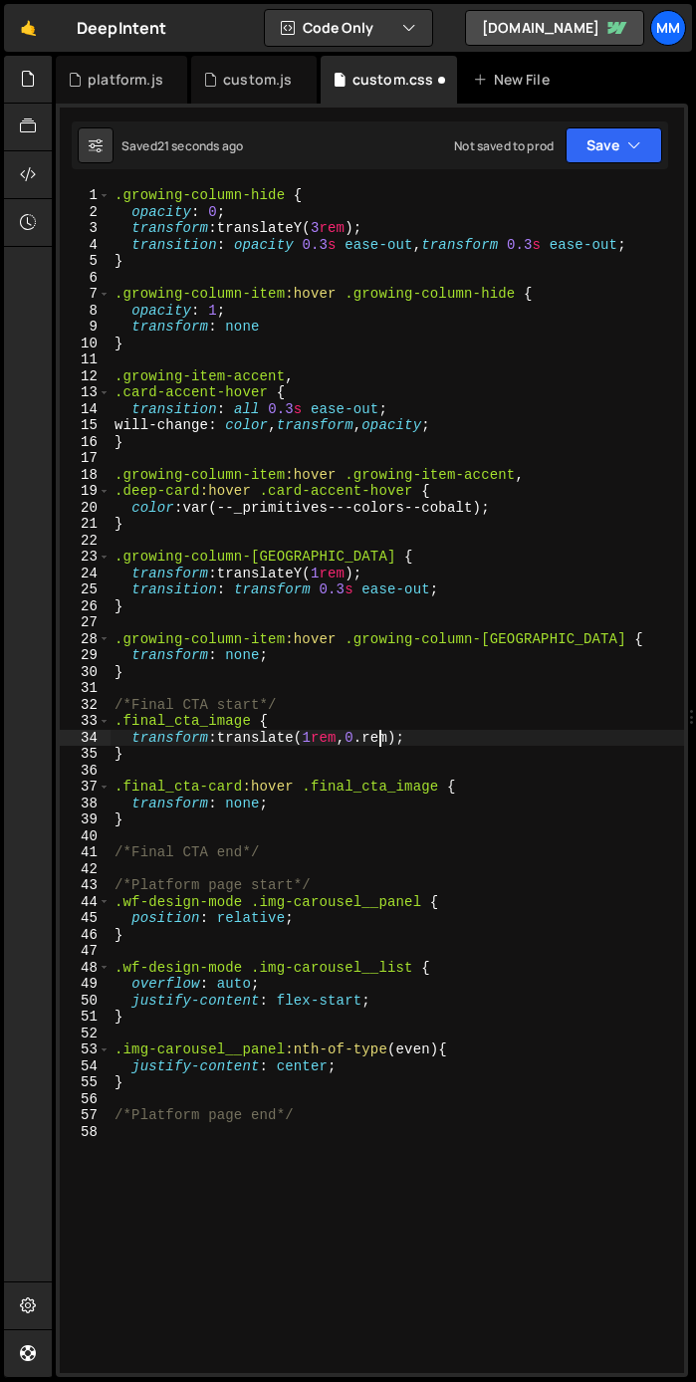
scroll to position [0, 19]
click at [388, 733] on div ".growing-column-hide { opacity : 0 ; transform : translateY( 3 rem ) ; transiti…" at bounding box center [397, 796] width 573 height 1219
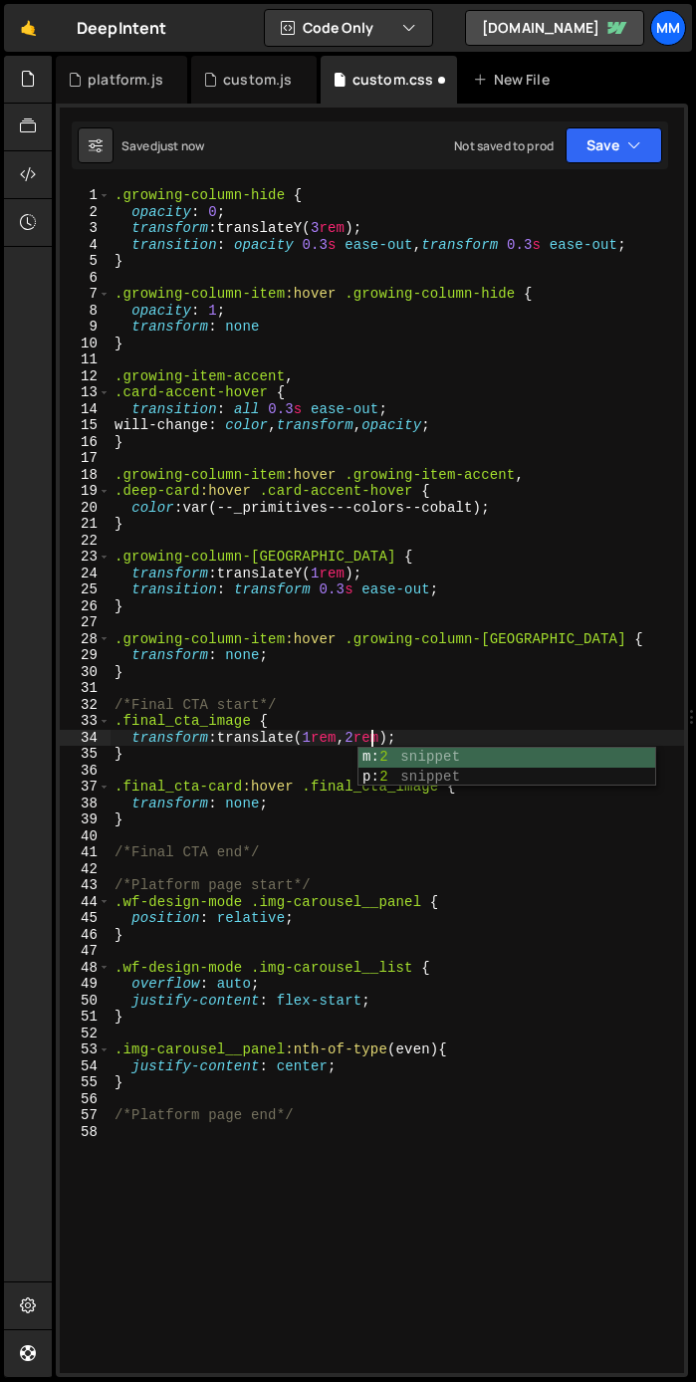
scroll to position [0, 18]
click at [318, 738] on div ".growing-column-hide { opacity : 0 ; transform : translateY( 3 rem ) ; transiti…" at bounding box center [397, 796] width 573 height 1219
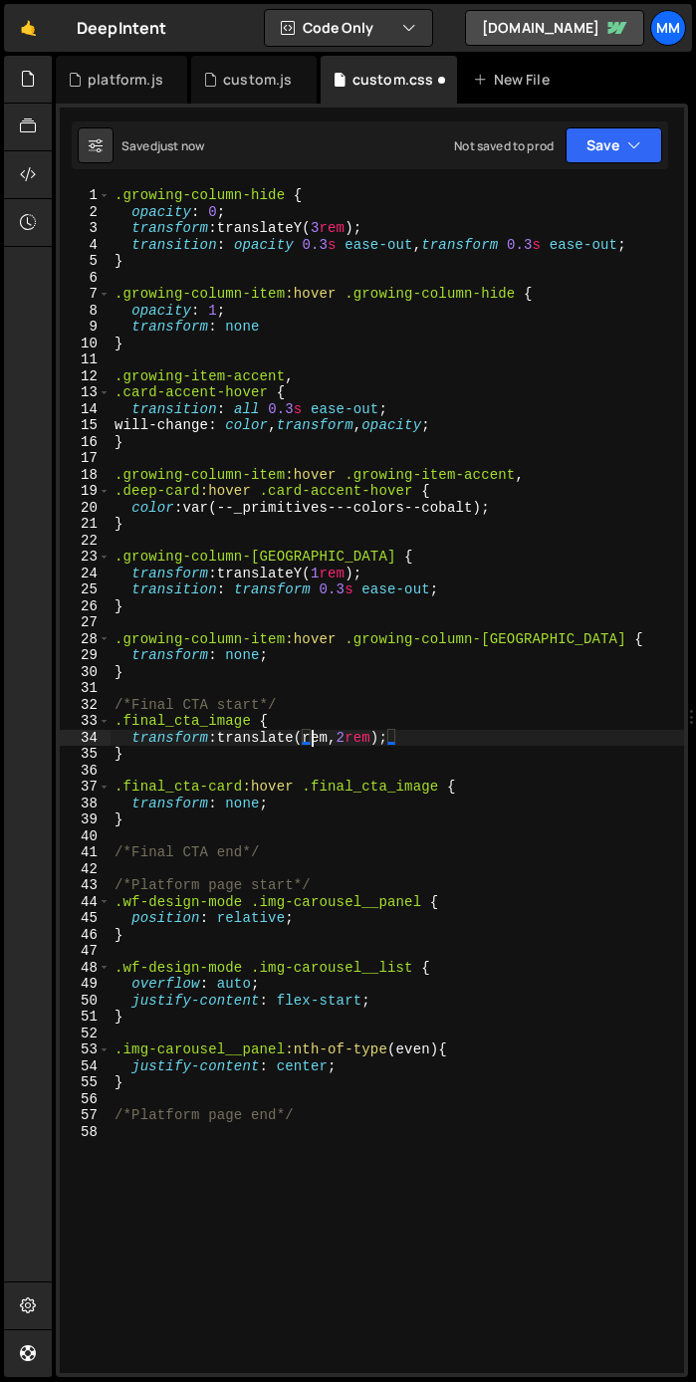
scroll to position [0, 15]
click at [337, 738] on div ".growing-column-hide { opacity : 0 ; transform : translateY( 3 rem ) ; transiti…" at bounding box center [397, 796] width 573 height 1219
drag, startPoint x: 404, startPoint y: 742, endPoint x: 458, endPoint y: 814, distance: 90.4
click at [404, 742] on div ".growing-column-hide { opacity : 0 ; transform : translateY( 3 rem ) ; transiti…" at bounding box center [397, 796] width 573 height 1219
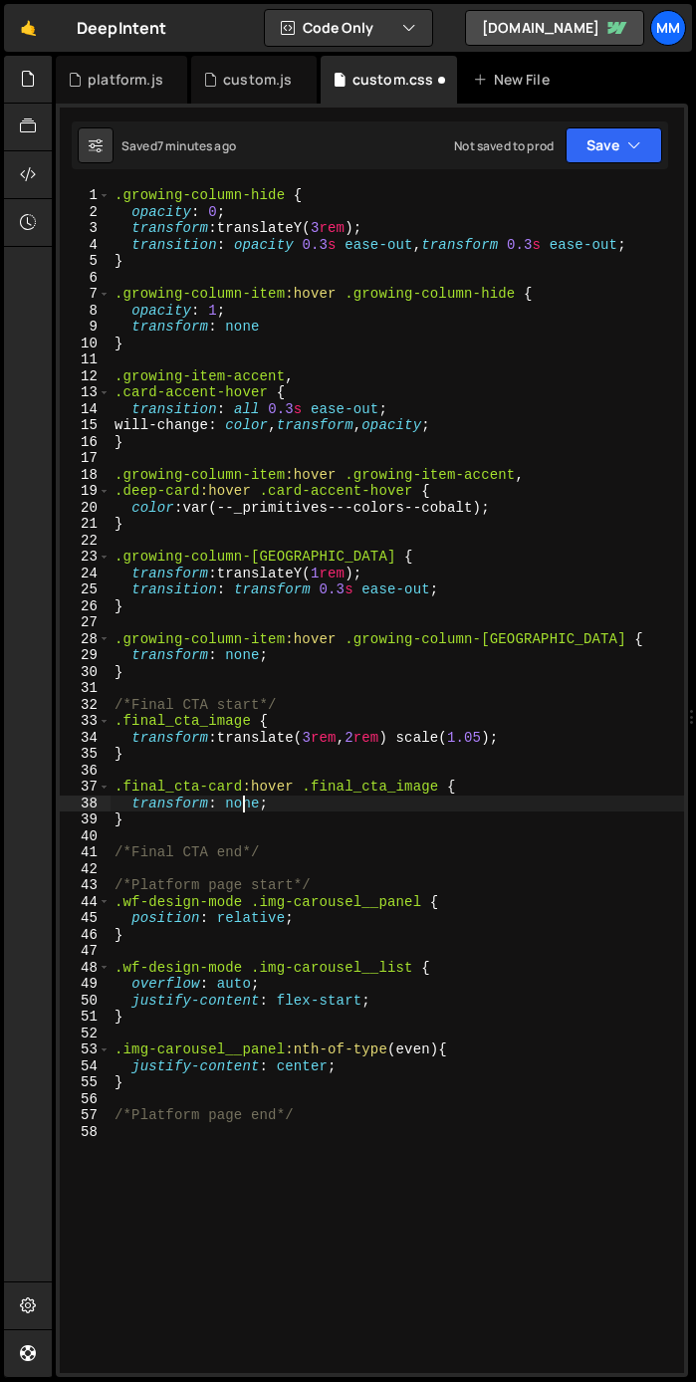
click at [246, 803] on div ".growing-column-hide { opacity : 0 ; transform : translateY( 3 rem ) ; transiti…" at bounding box center [397, 796] width 573 height 1219
click at [358, 820] on div ".growing-column-hide { opacity : 0 ; transform : translateY( 3 rem ) ; transiti…" at bounding box center [397, 796] width 573 height 1219
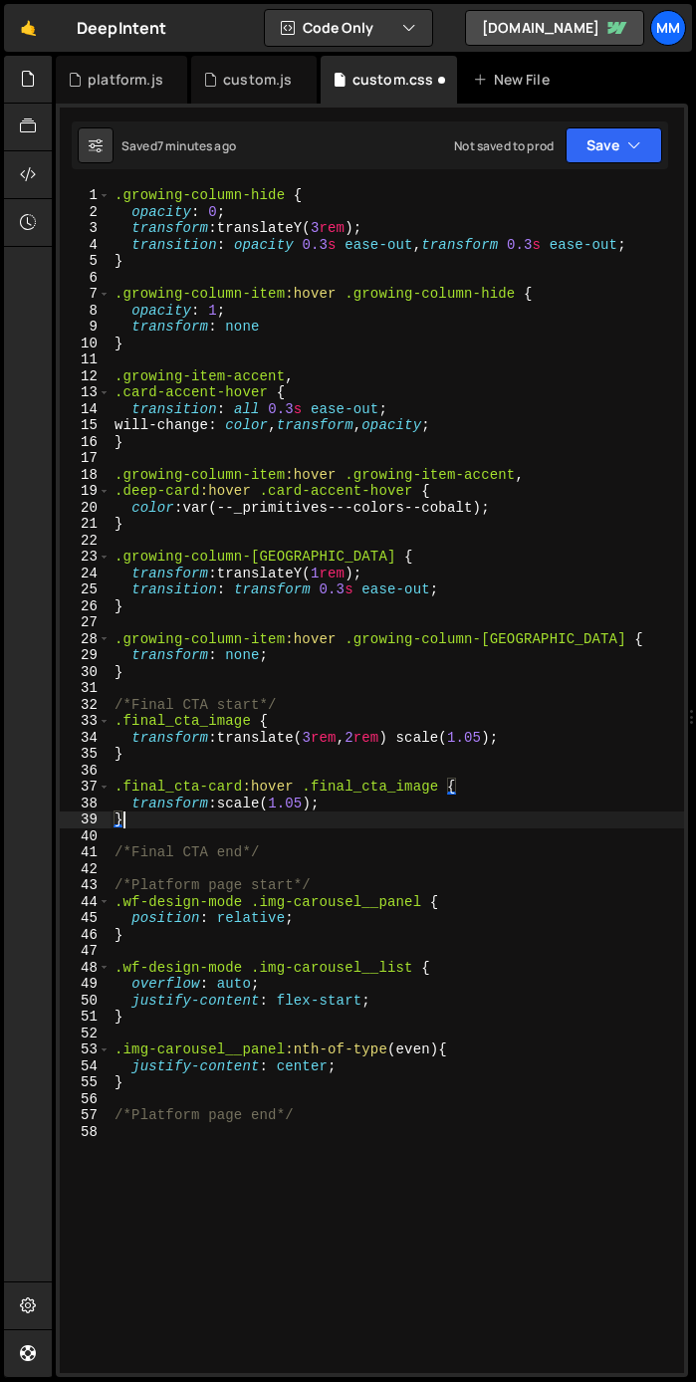
scroll to position [0, 0]
click at [311, 804] on div ".growing-column-hide { opacity : 0 ; transform : translateY( 3 rem ) ; transiti…" at bounding box center [397, 796] width 573 height 1219
click at [370, 735] on div ".growing-column-hide { opacity : 0 ; transform : translateY( 3 rem ) ; transiti…" at bounding box center [397, 796] width 573 height 1219
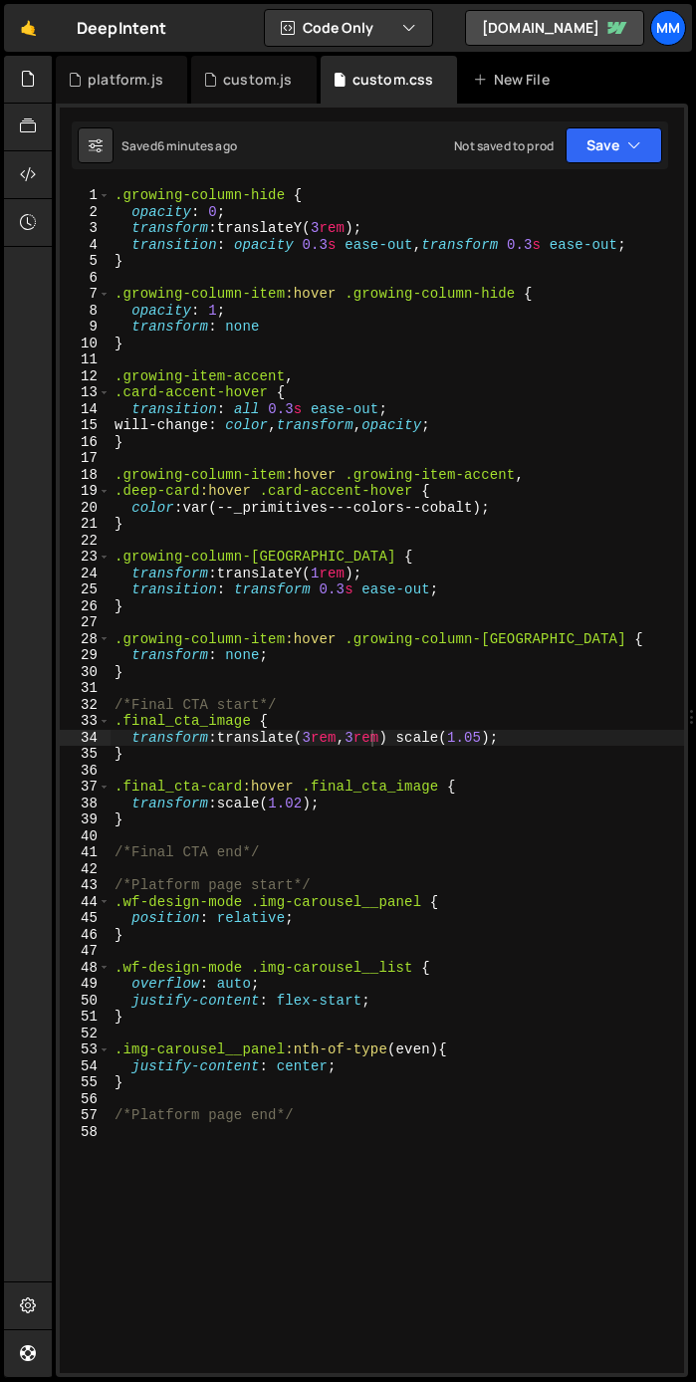
click at [349, 807] on div ".growing-column-hide { opacity : 0 ; transform : translateY( 3 rem ) ; transiti…" at bounding box center [397, 796] width 573 height 1219
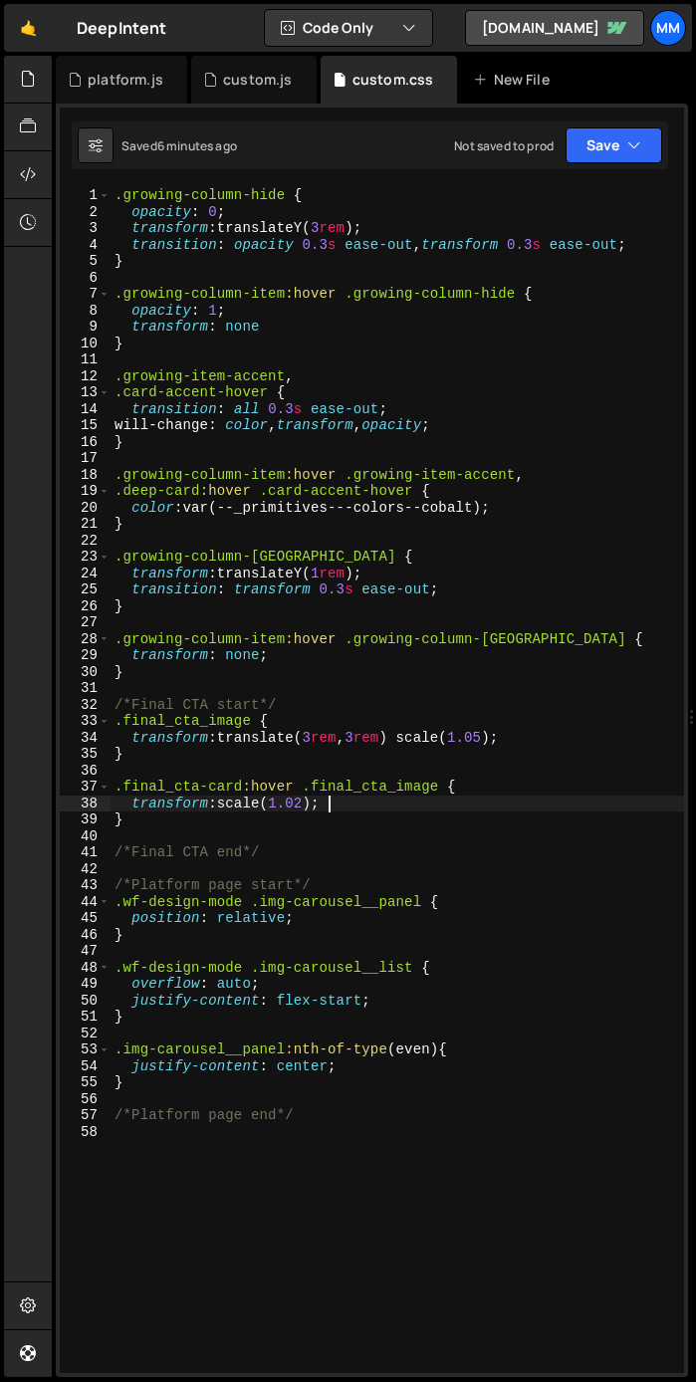
click at [531, 737] on div ".growing-column-hide { opacity : 0 ; transform : translateY( 3 rem ) ; transiti…" at bounding box center [397, 796] width 573 height 1219
type textarea "transform: translate(3rem, 3rem) scale(1.05);"
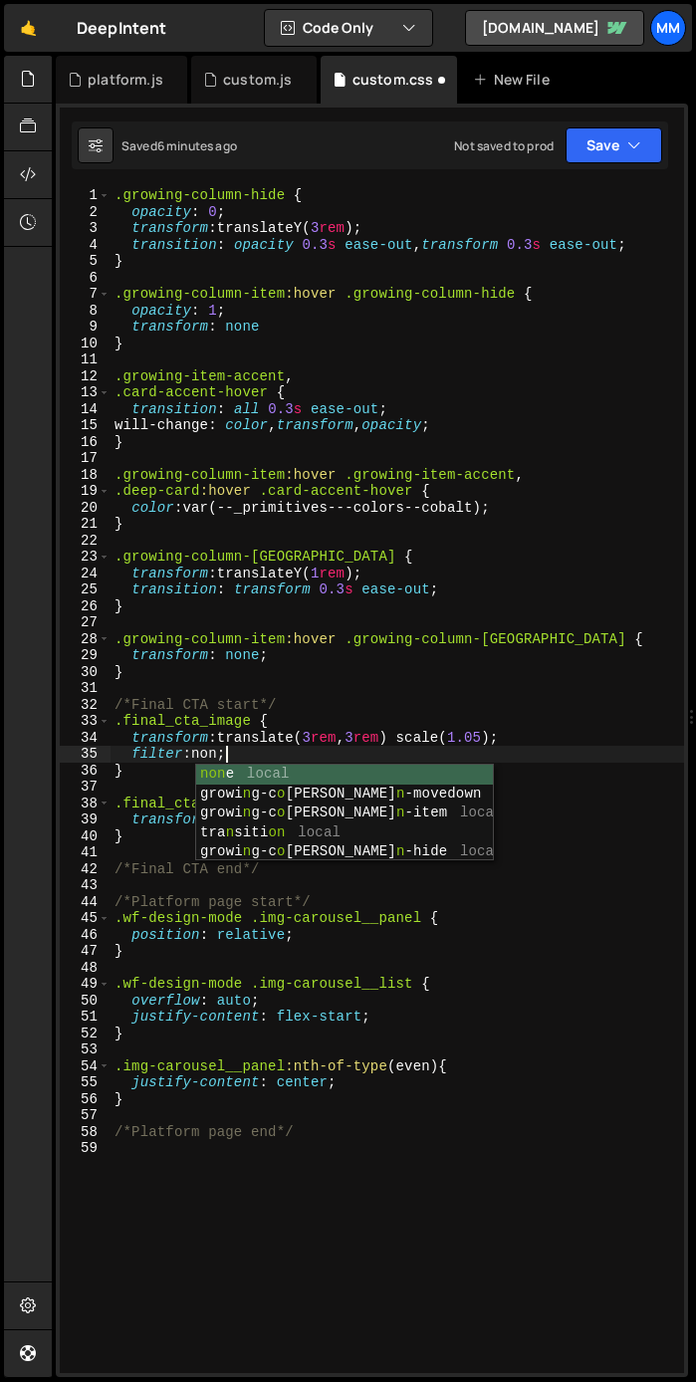
scroll to position [0, 7]
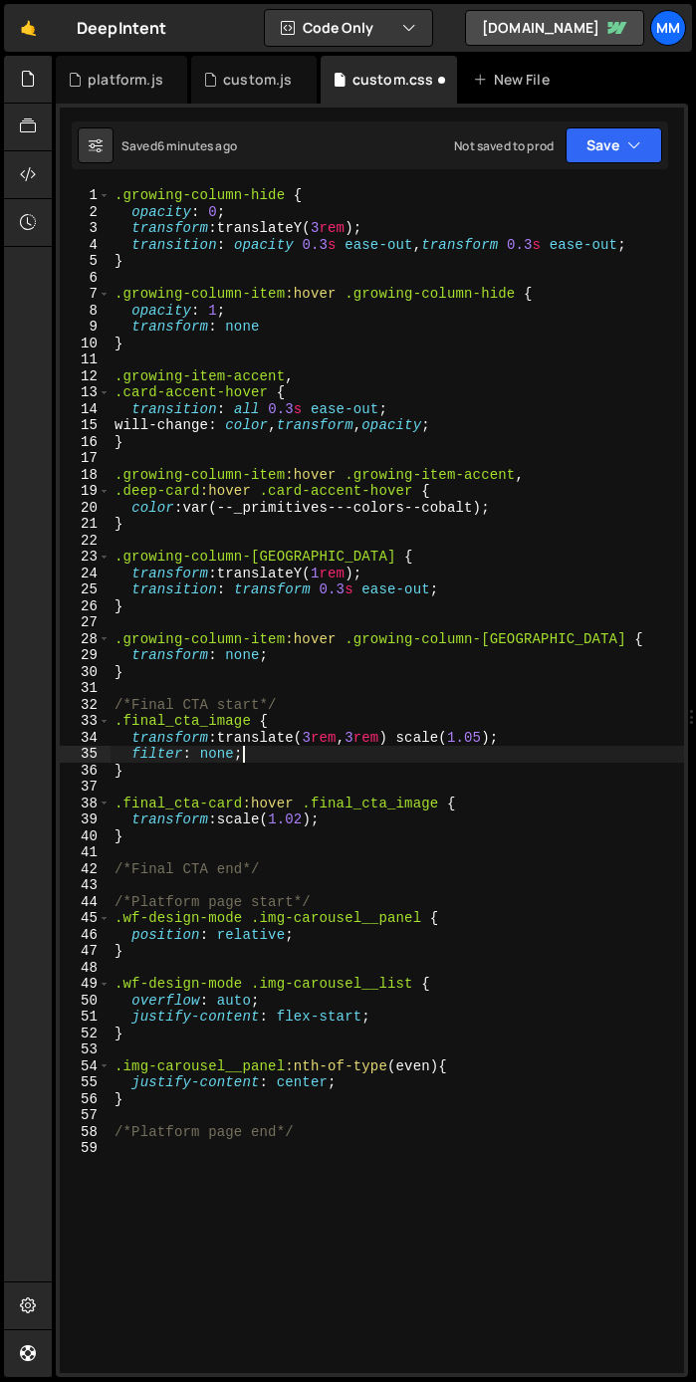
click at [339, 829] on div ".growing-column-hide { opacity : 0 ; transform : translateY( 3 rem ) ; transiti…" at bounding box center [397, 796] width 573 height 1219
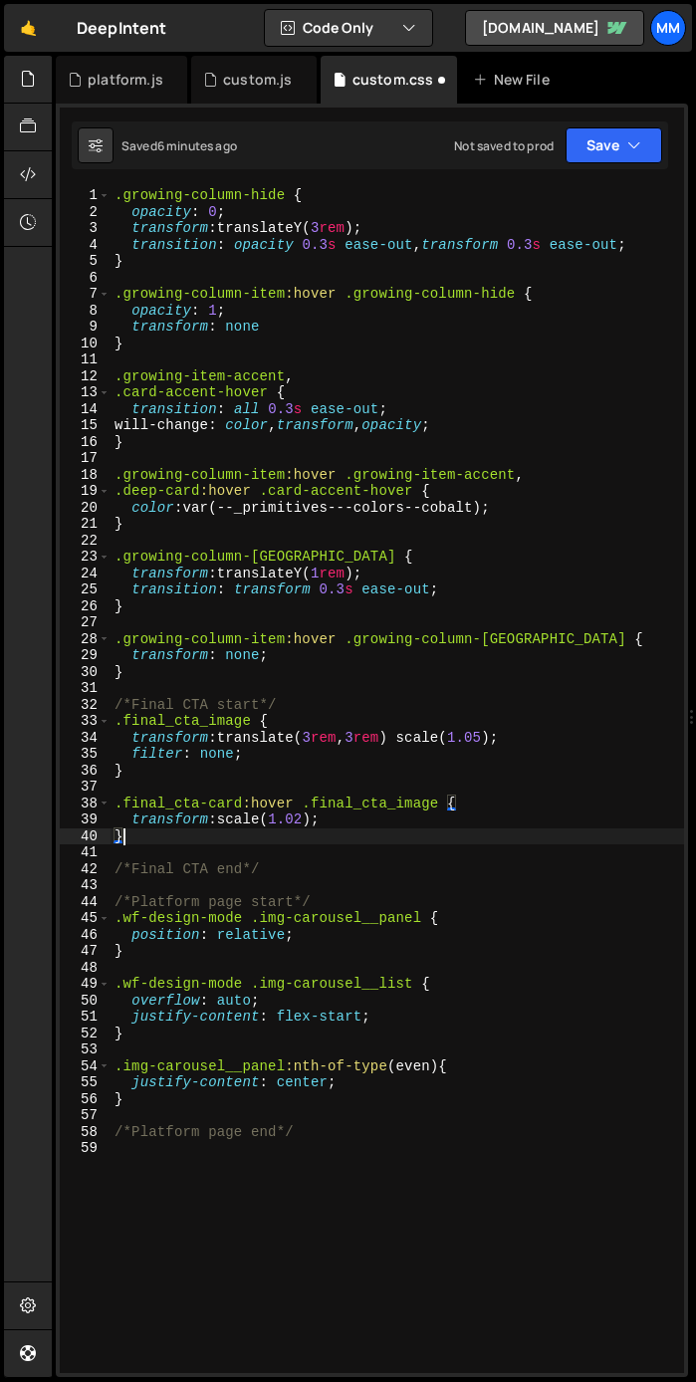
click at [356, 817] on div ".growing-column-hide { opacity : 0 ; transform : translateY( 3 rem ) ; transiti…" at bounding box center [397, 796] width 573 height 1219
type textarea "transform: scale(1.02);"
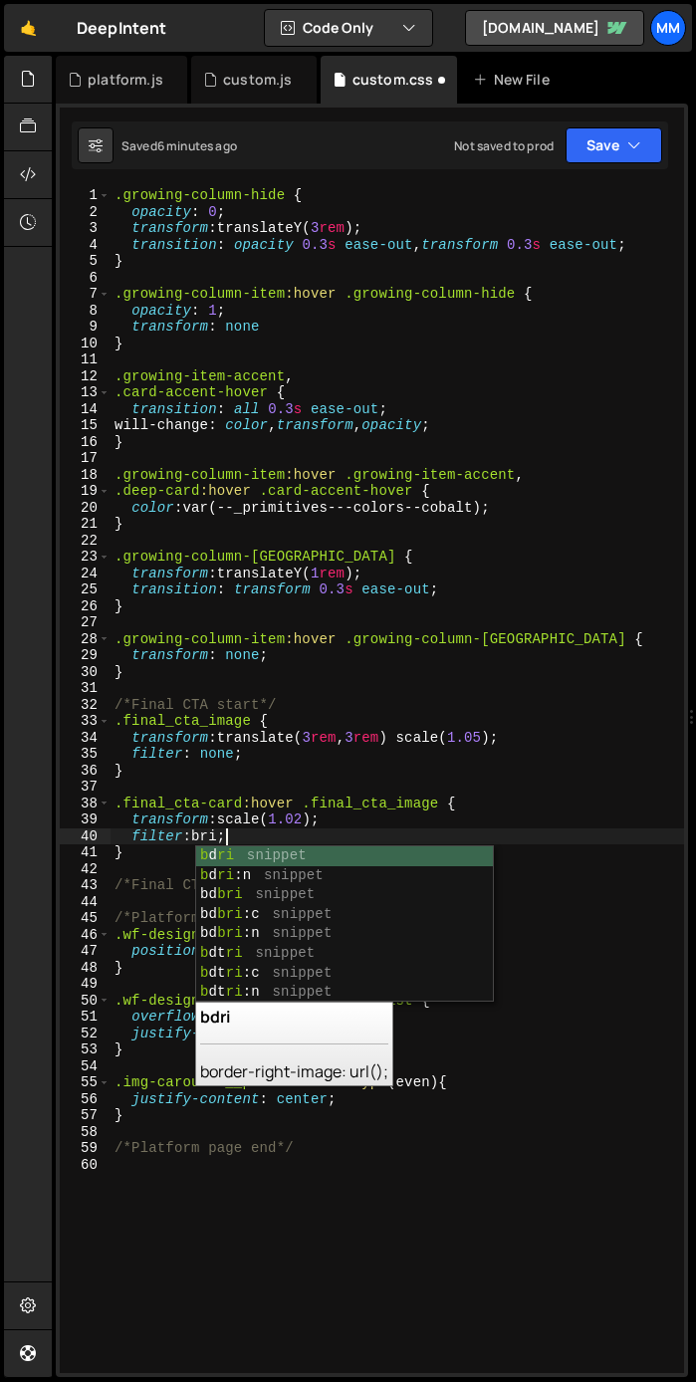
scroll to position [0, 6]
click at [209, 834] on div ".growing-column-hide { opacity : 0 ; transform : translateY( 3 rem ) ; transiti…" at bounding box center [397, 796] width 573 height 1219
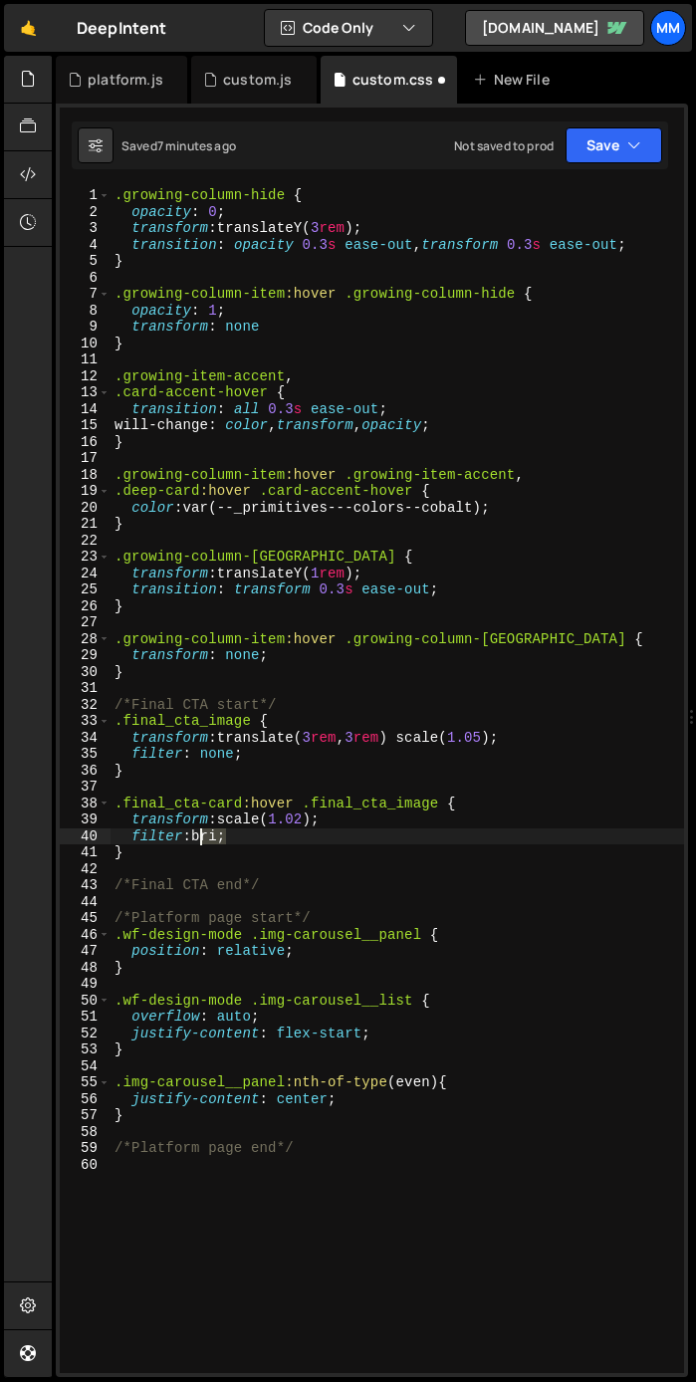
click at [209, 834] on div ".growing-column-hide { opacity : 0 ; transform : translateY( 3 rem ) ; transiti…" at bounding box center [397, 796] width 573 height 1219
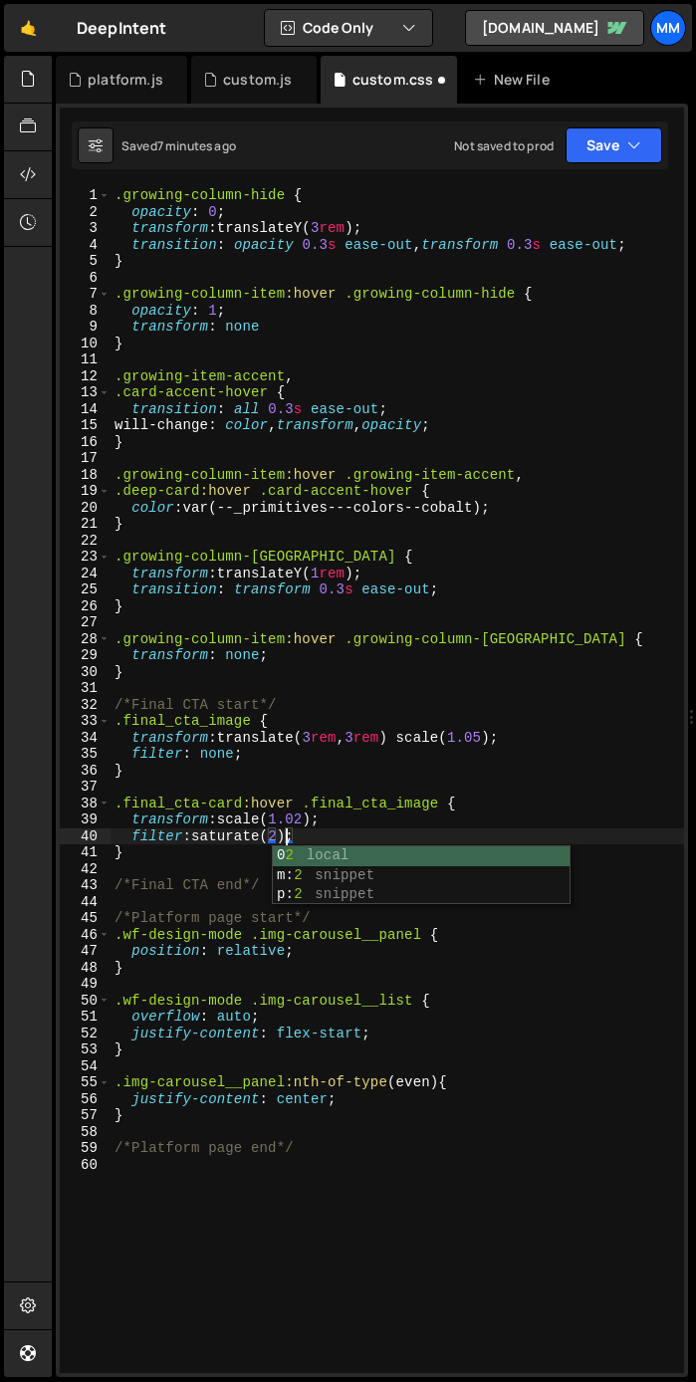
scroll to position [0, 12]
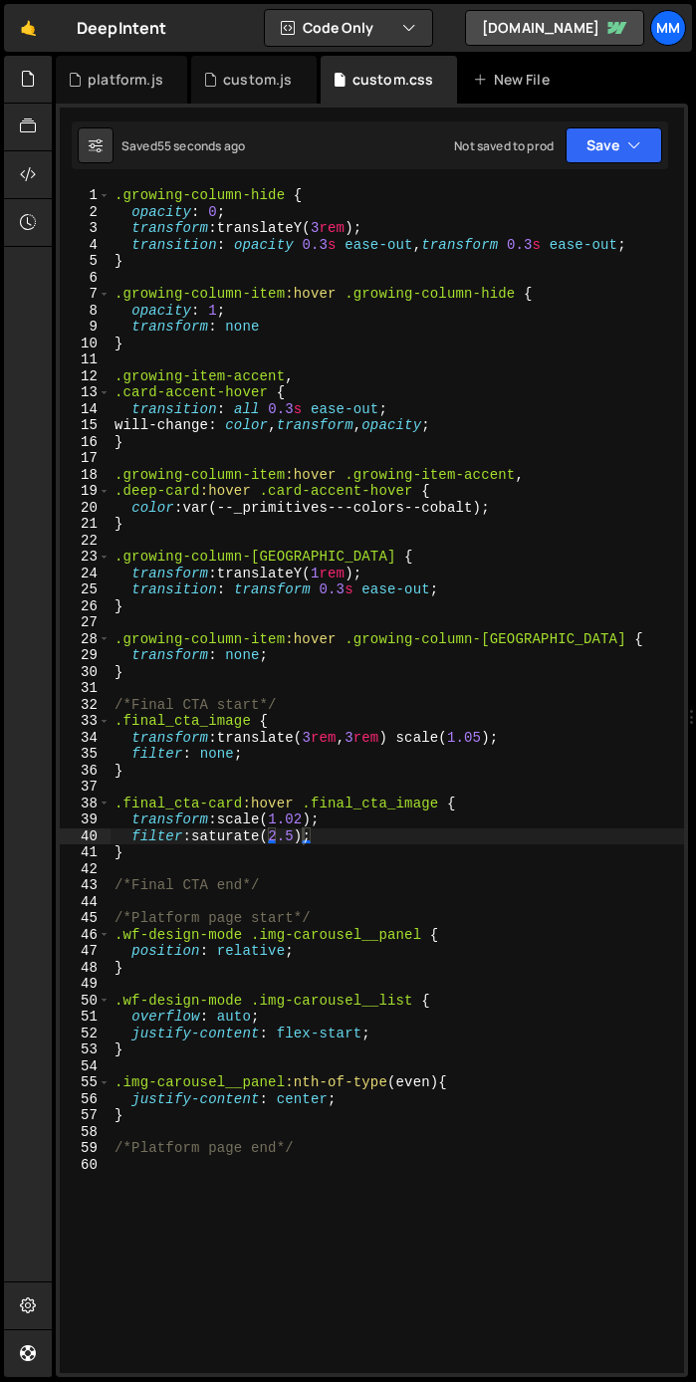
click at [315, 740] on div ".growing-column-hide { opacity : 0 ; transform : translateY( 3 rem ) ; transiti…" at bounding box center [397, 796] width 573 height 1219
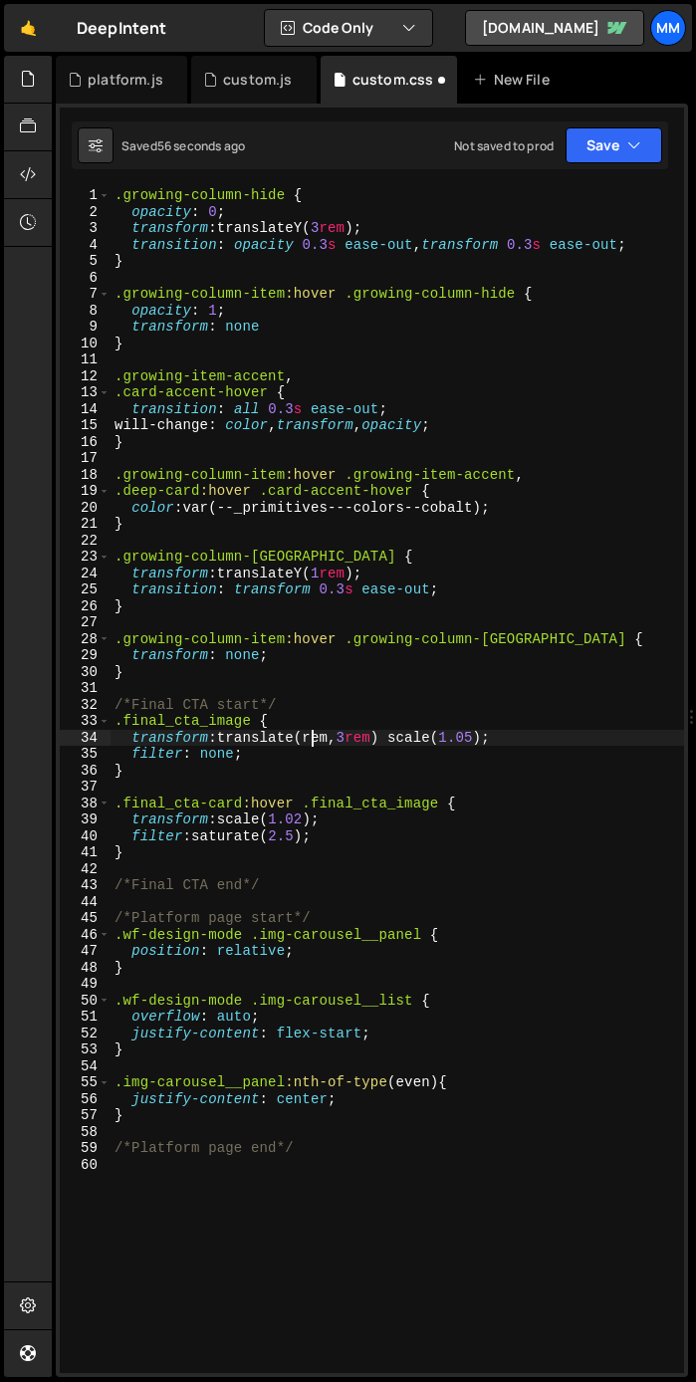
scroll to position [0, 14]
click at [321, 740] on div ".growing-column-hide { opacity : 0 ; transform : translateY( 3 rem ) ; transiti…" at bounding box center [397, 796] width 573 height 1219
type textarea "transform: translate(2rem, 3rem) scale(1.05);"
